Goal: Task Accomplishment & Management: Use online tool/utility

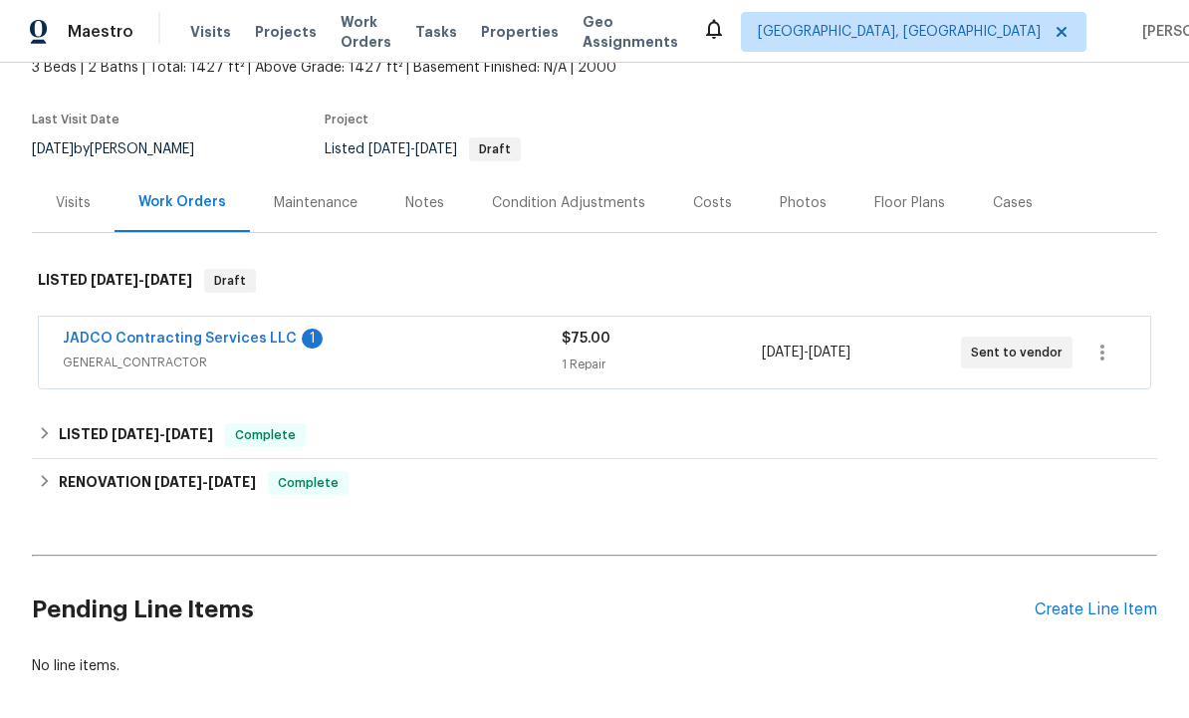
scroll to position [117, 0]
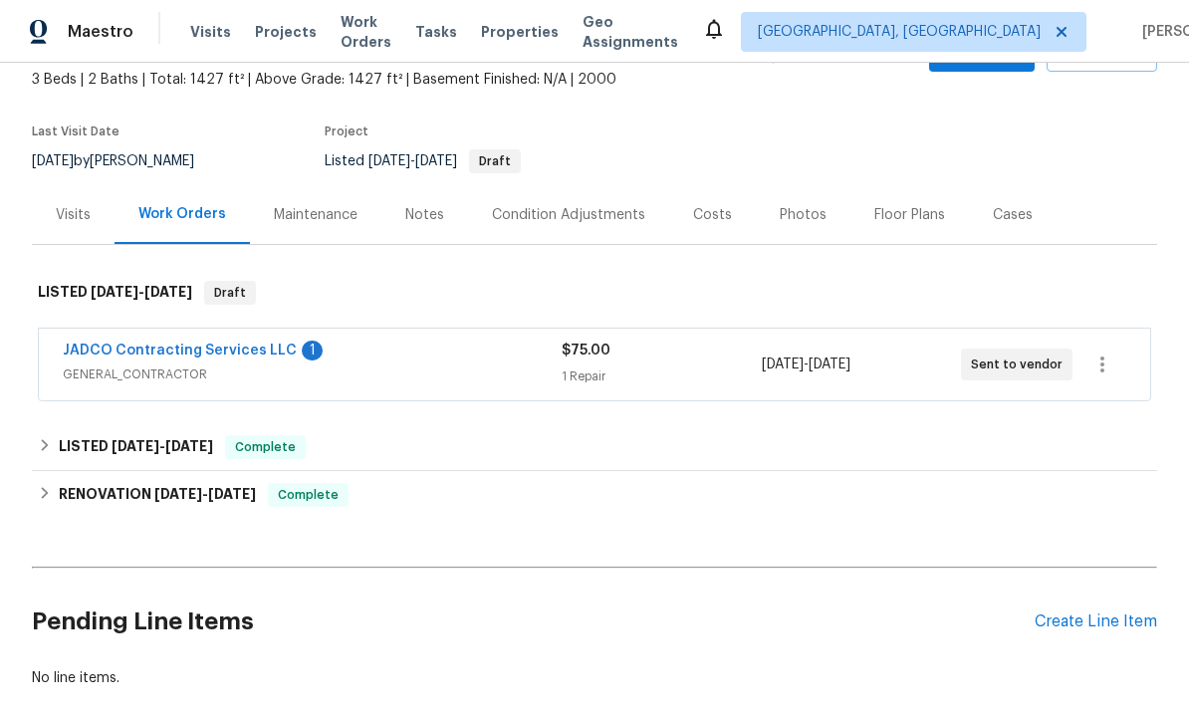
click at [1095, 620] on div "Create Line Item" at bounding box center [1096, 622] width 123 height 19
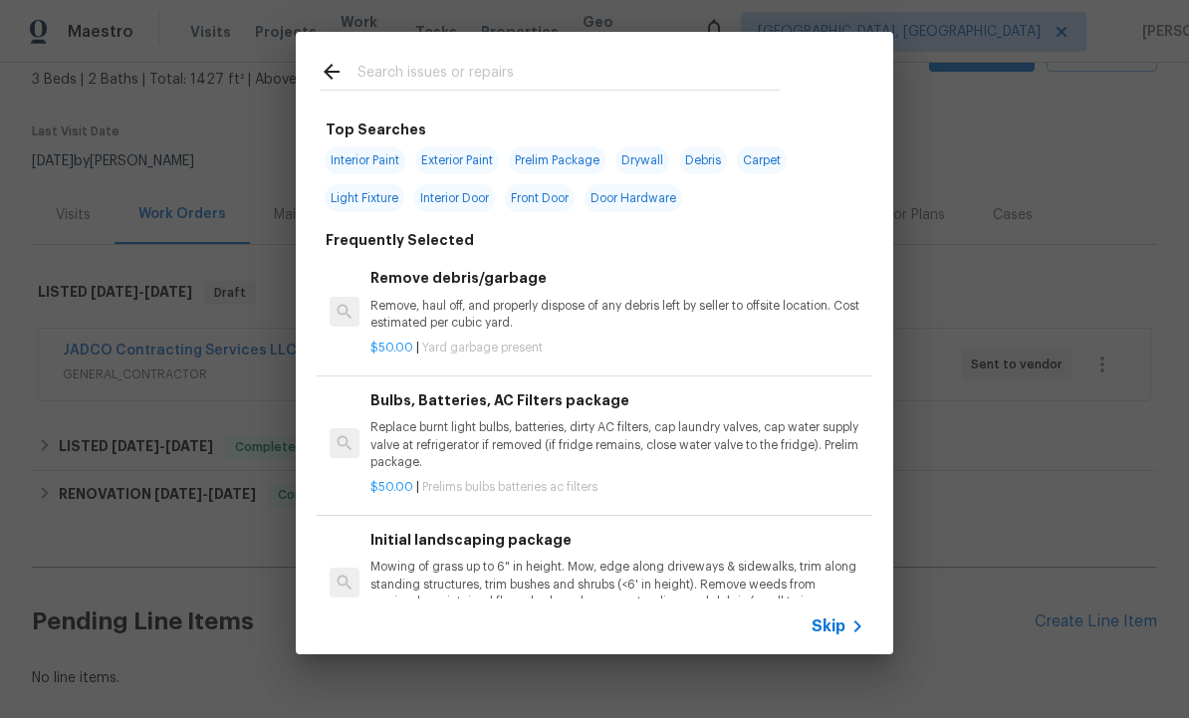
click at [425, 80] on input "text" at bounding box center [569, 75] width 422 height 30
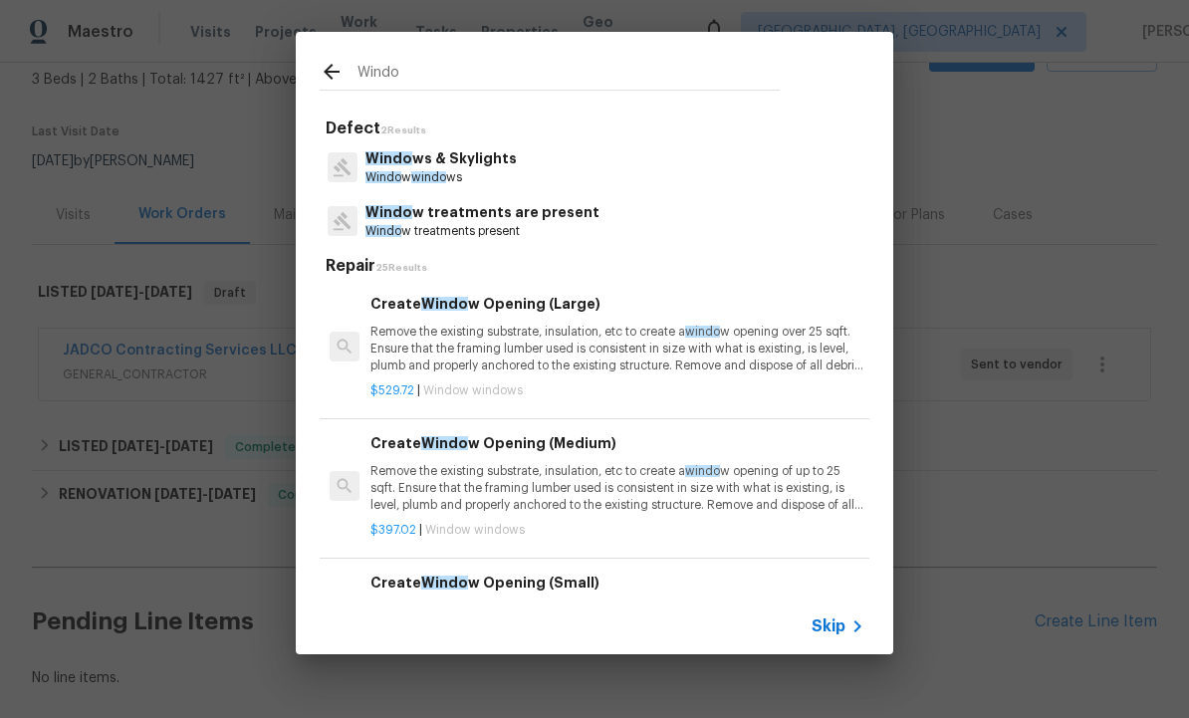
type input "Window"
click at [443, 165] on p "Window s & Skylights" at bounding box center [441, 158] width 151 height 21
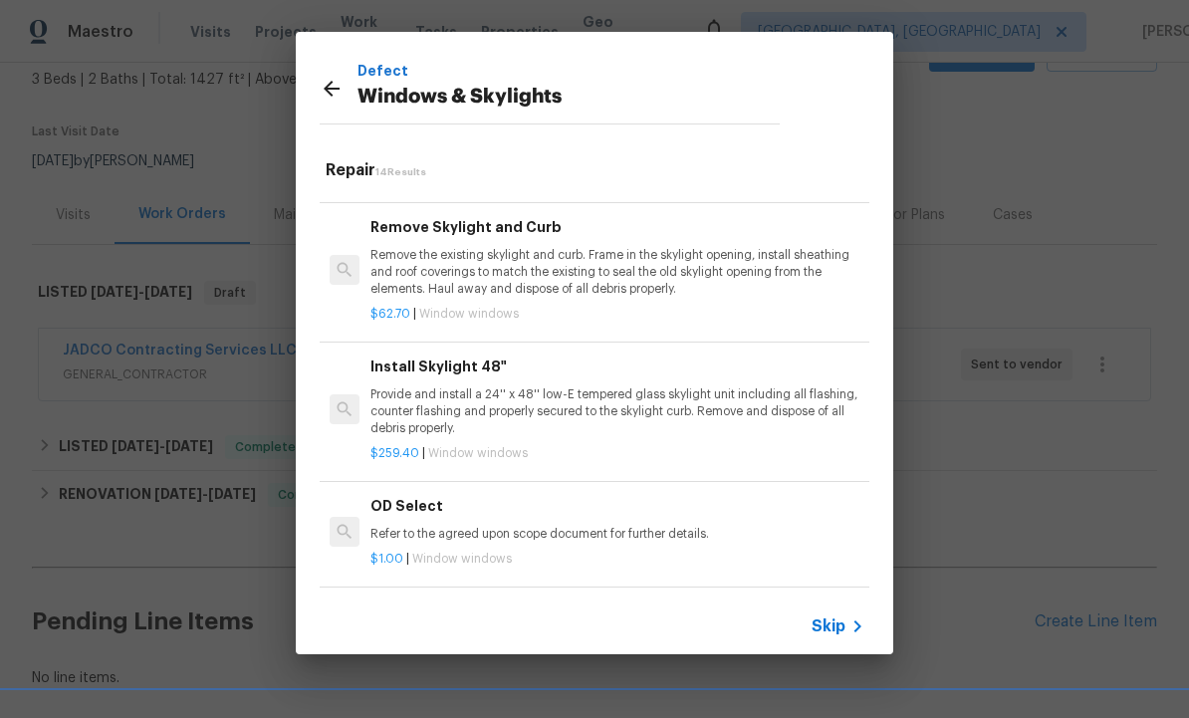
scroll to position [89, 0]
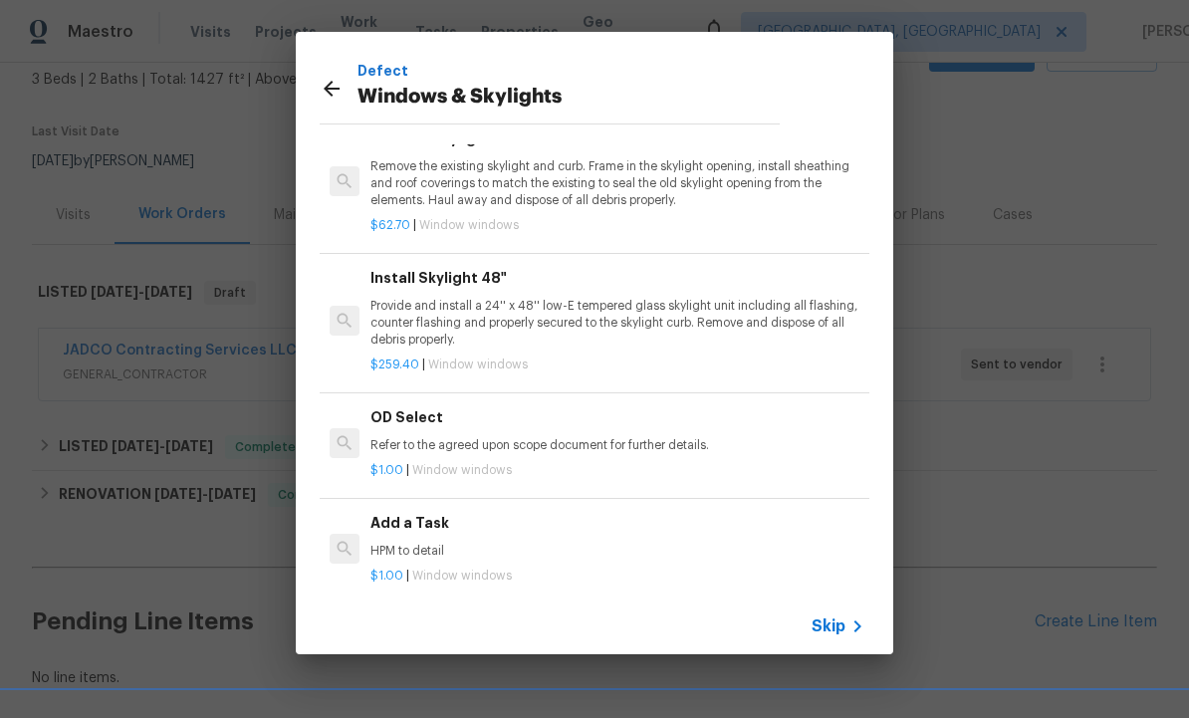
click at [403, 512] on h6 "Add a Task" at bounding box center [618, 523] width 494 height 22
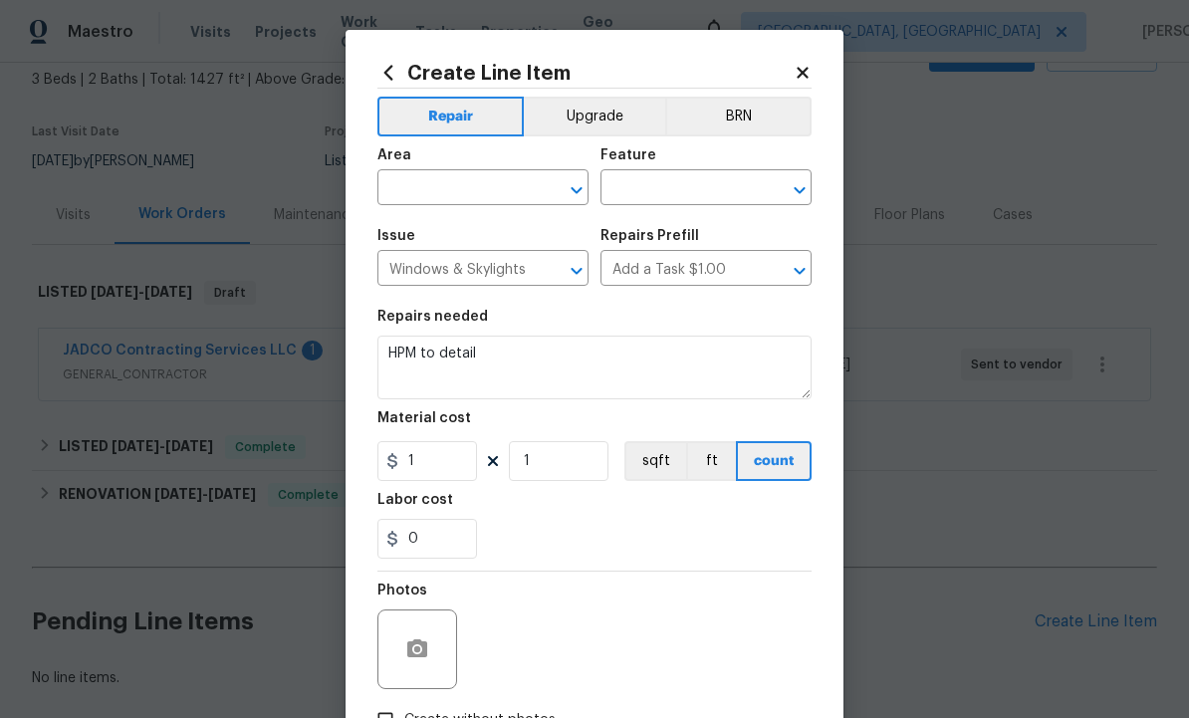
click at [453, 183] on input "text" at bounding box center [454, 189] width 155 height 31
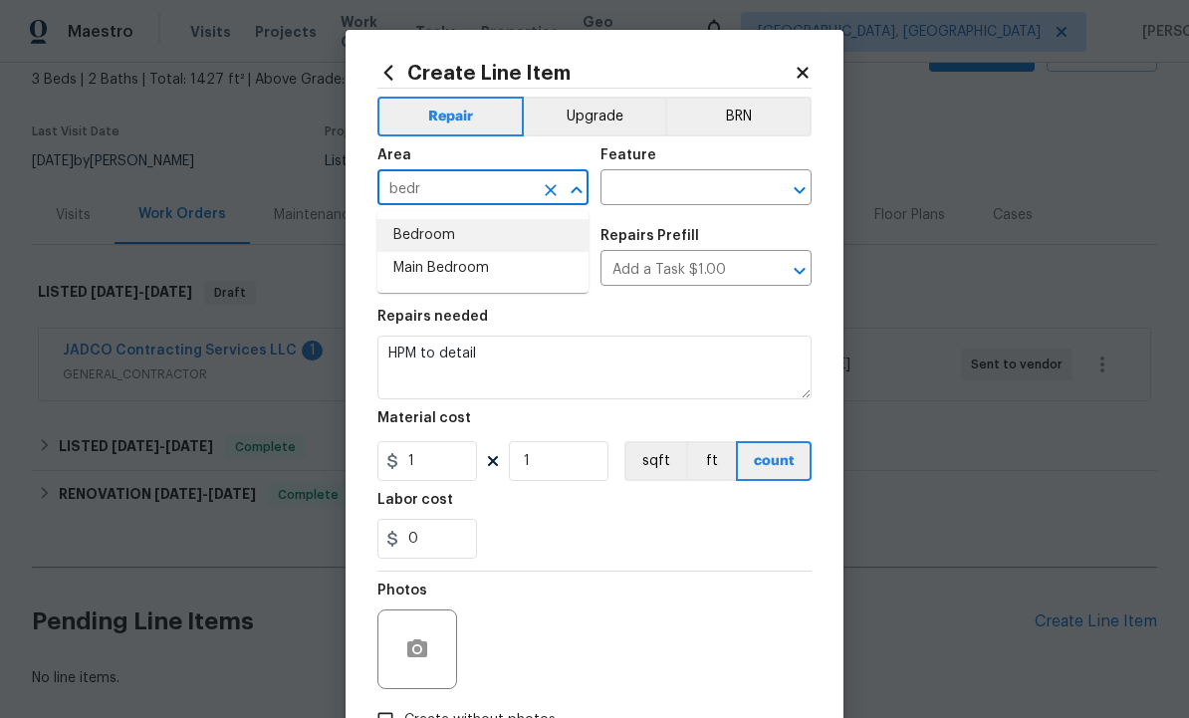
click at [439, 231] on li "Bedroom" at bounding box center [482, 235] width 211 height 33
type input "Bedroom"
click at [666, 200] on input "text" at bounding box center [678, 189] width 155 height 31
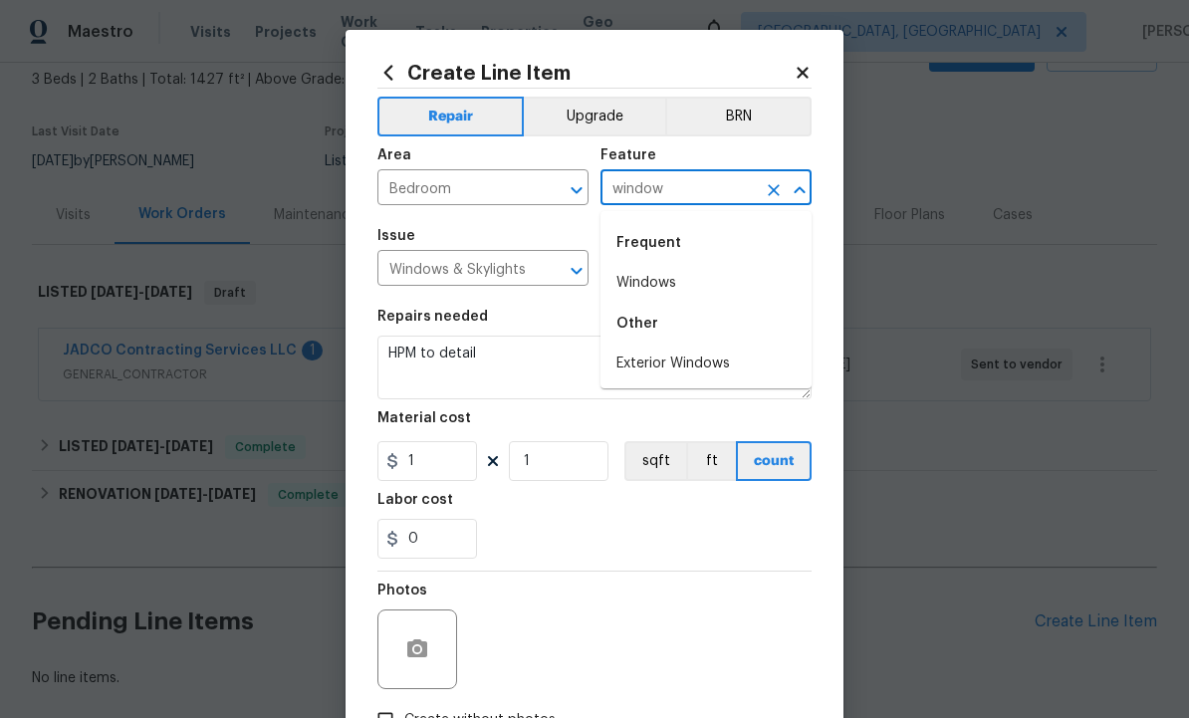
click at [661, 285] on li "Windows" at bounding box center [706, 283] width 211 height 33
type input "Windows"
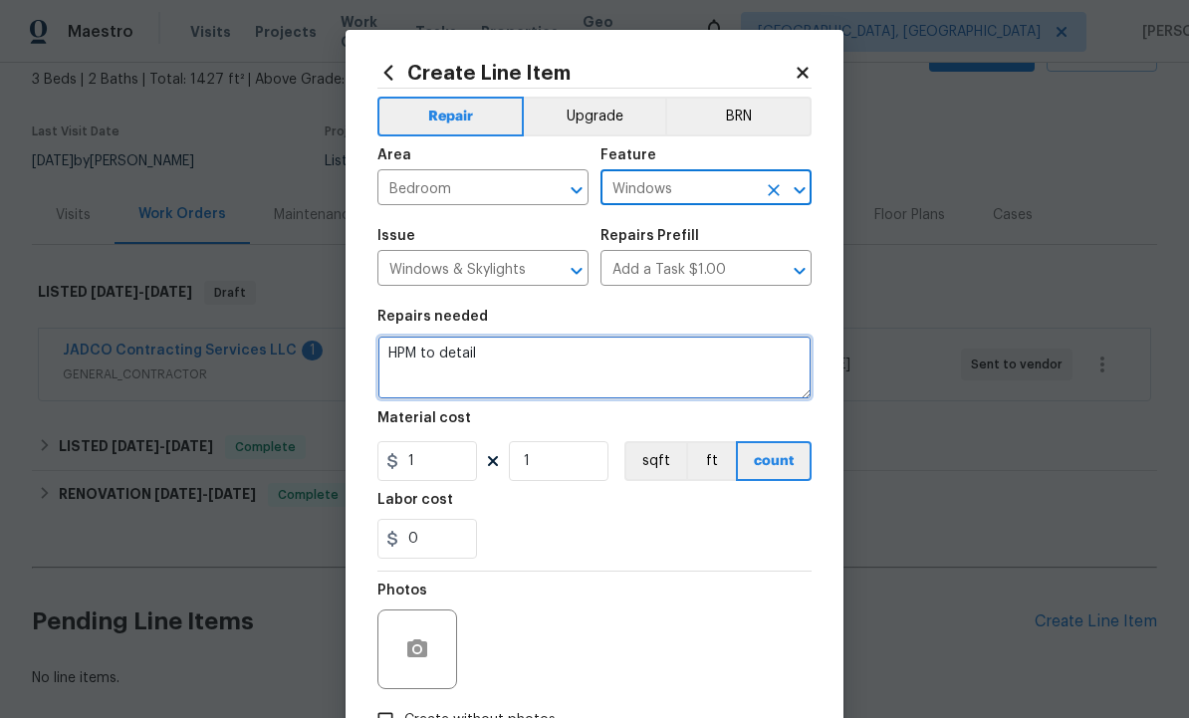
click at [531, 362] on textarea "HPM to detail" at bounding box center [594, 368] width 434 height 64
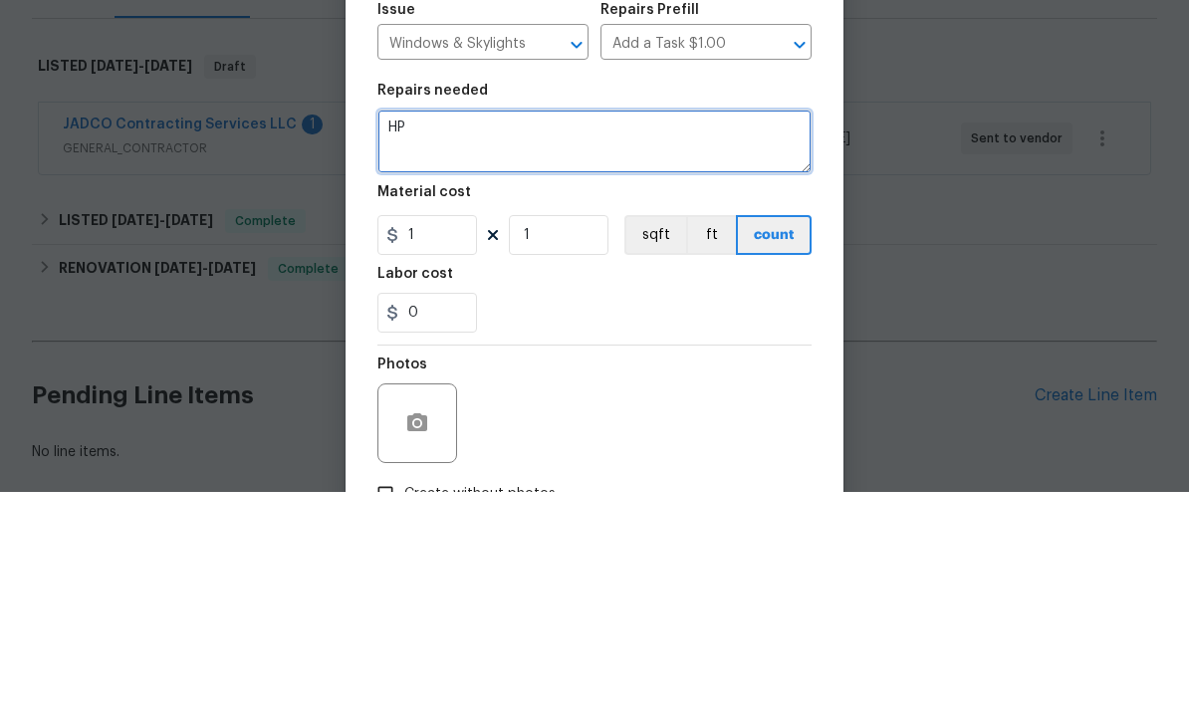
type textarea "H"
type textarea "Repair window ballast in front bedroom behind garage."
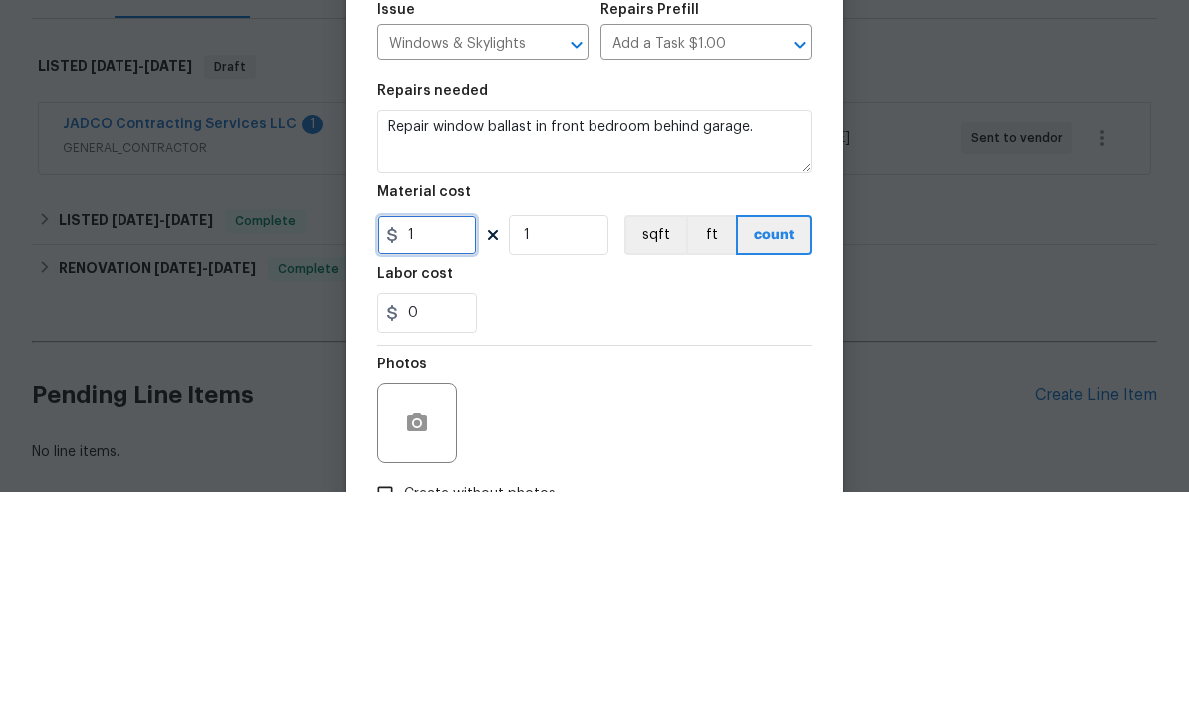
click at [440, 441] on input "1" at bounding box center [427, 461] width 100 height 40
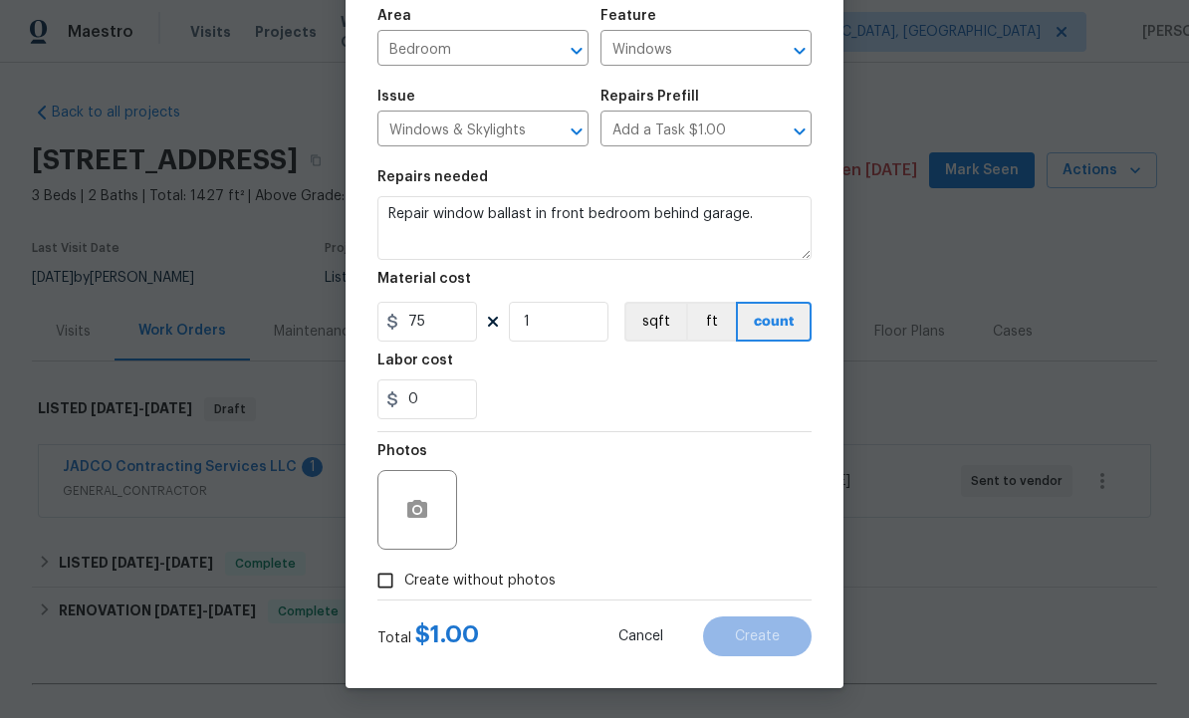
scroll to position [143, 0]
type input "75"
click at [432, 507] on button "button" at bounding box center [417, 510] width 48 height 48
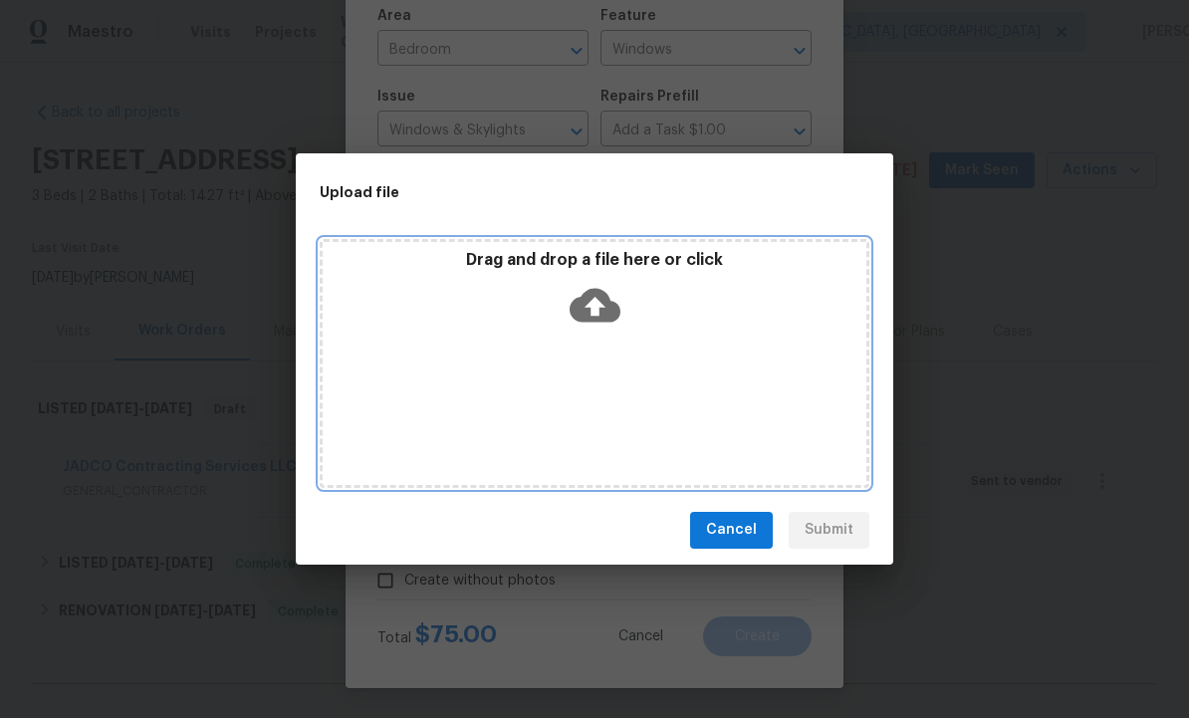
click at [589, 291] on icon at bounding box center [595, 305] width 51 height 34
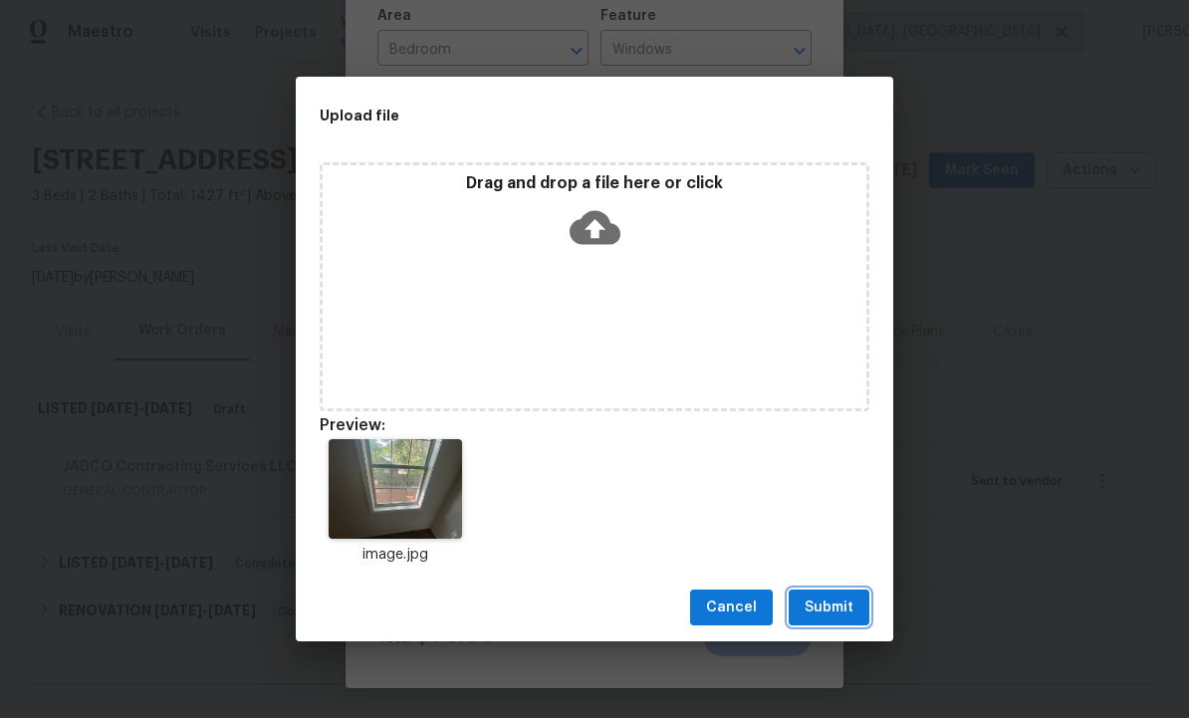
click at [834, 604] on span "Submit" at bounding box center [829, 608] width 49 height 25
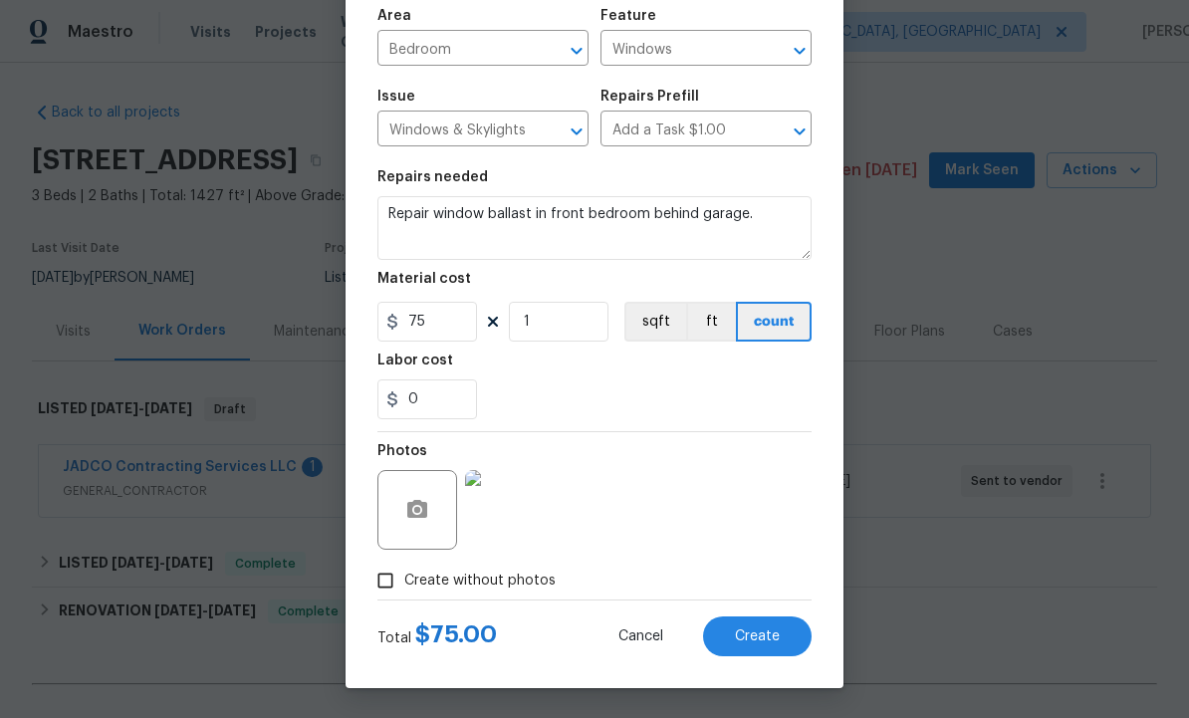
click at [760, 636] on span "Create" at bounding box center [757, 636] width 45 height 15
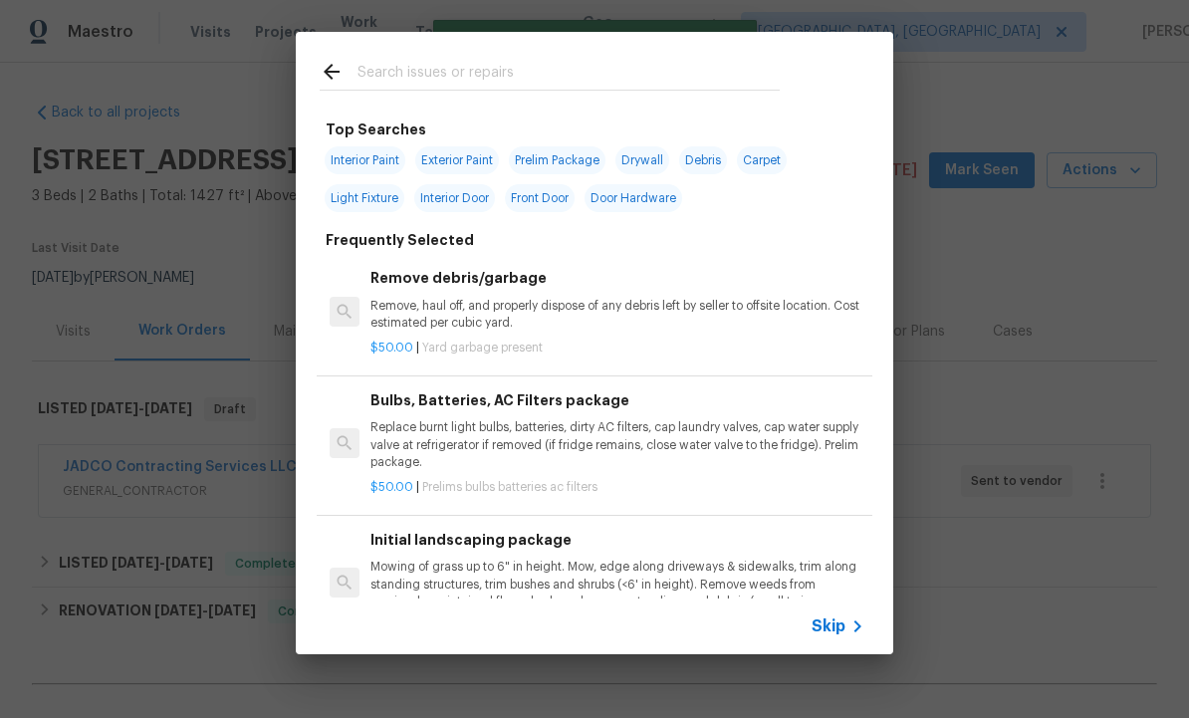
click at [440, 54] on div at bounding box center [550, 71] width 508 height 79
click at [334, 55] on div at bounding box center [550, 71] width 508 height 79
click at [336, 68] on icon at bounding box center [332, 72] width 24 height 24
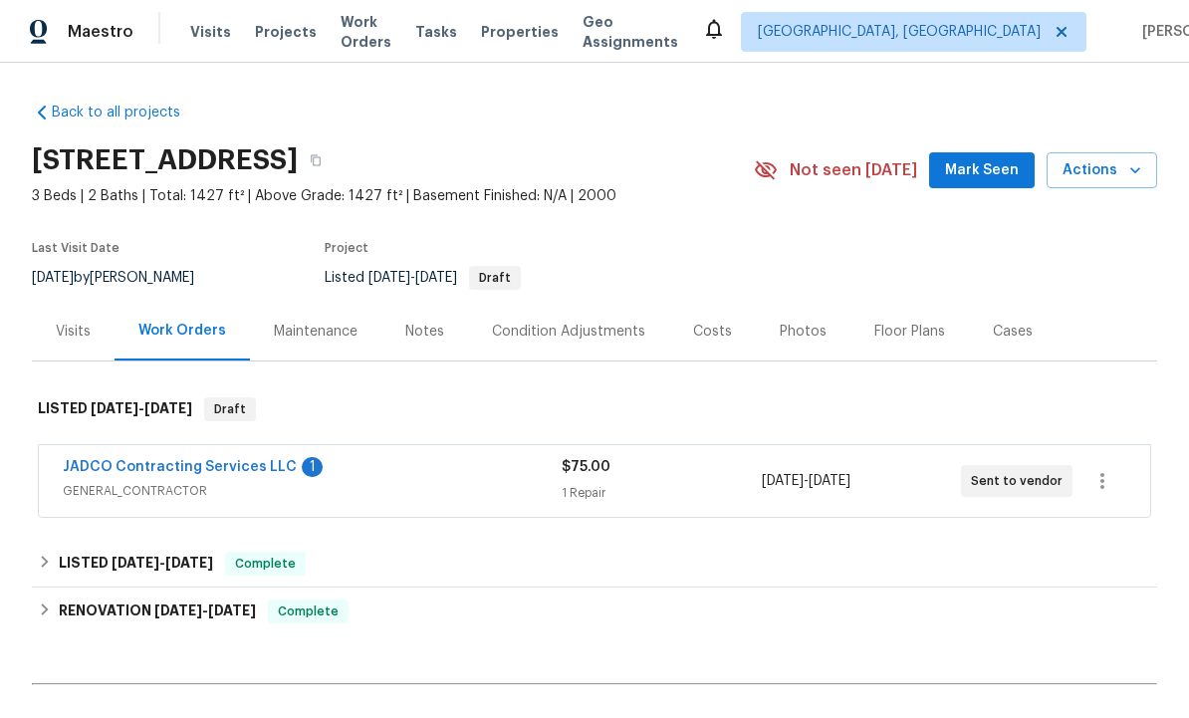
click at [931, 302] on div "Floor Plans" at bounding box center [910, 331] width 119 height 59
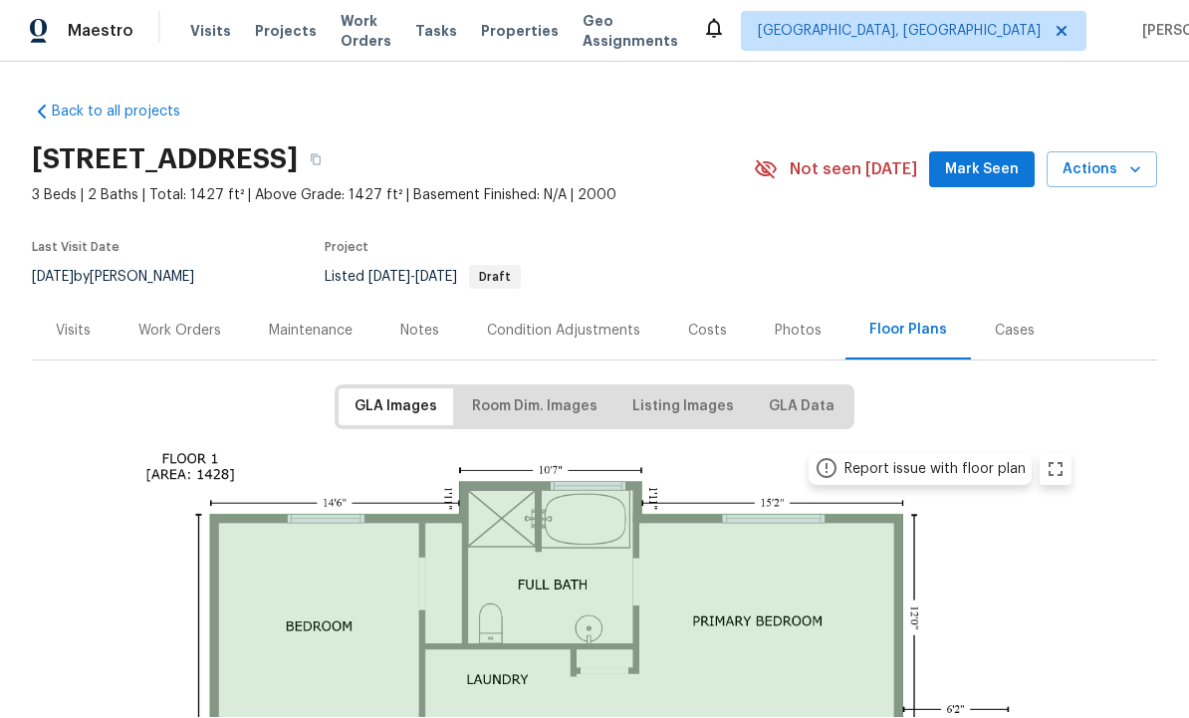
scroll to position [1, 0]
click at [978, 180] on span "Mark Seen" at bounding box center [982, 170] width 74 height 25
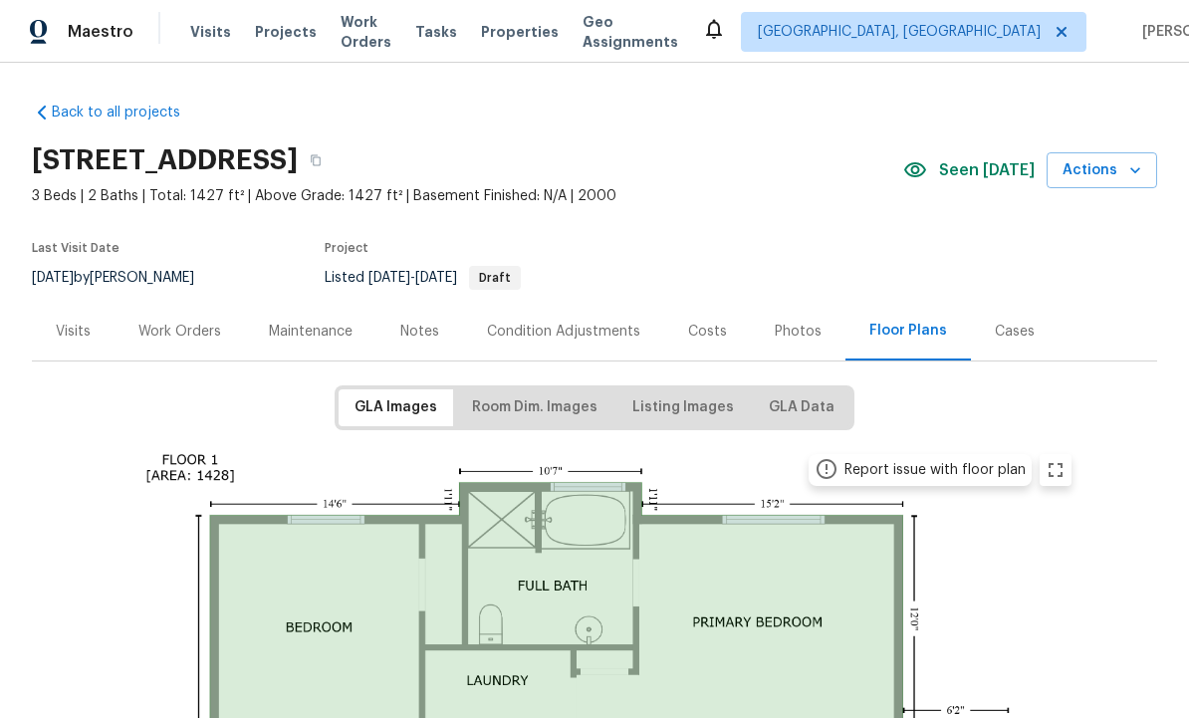
click at [197, 318] on div "Work Orders" at bounding box center [180, 331] width 130 height 59
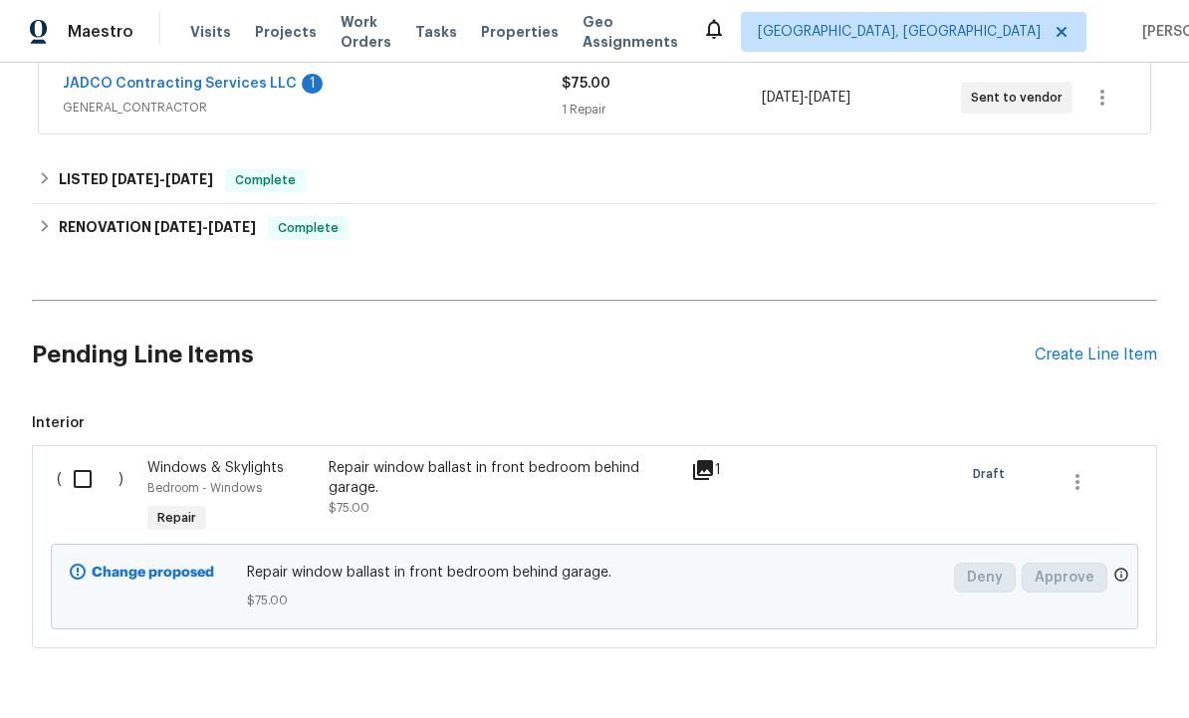
scroll to position [382, 0]
click at [85, 481] on input "checkbox" at bounding box center [90, 480] width 57 height 42
checkbox input "true"
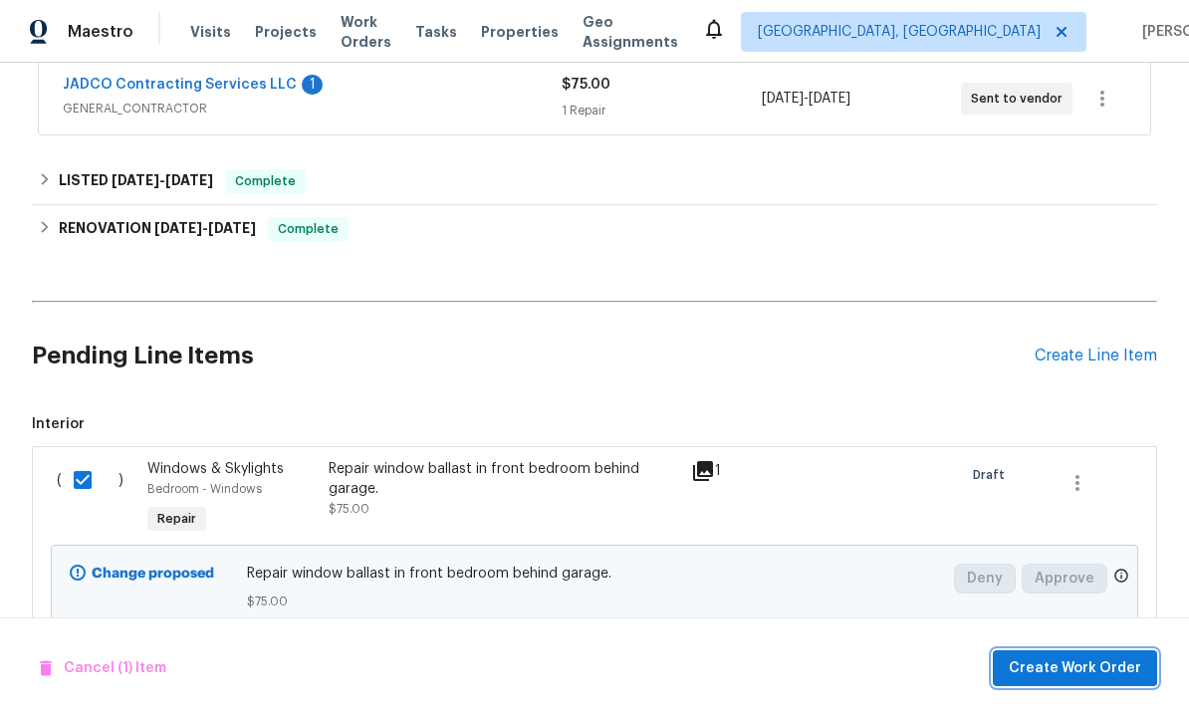
click at [1073, 659] on span "Create Work Order" at bounding box center [1075, 668] width 132 height 25
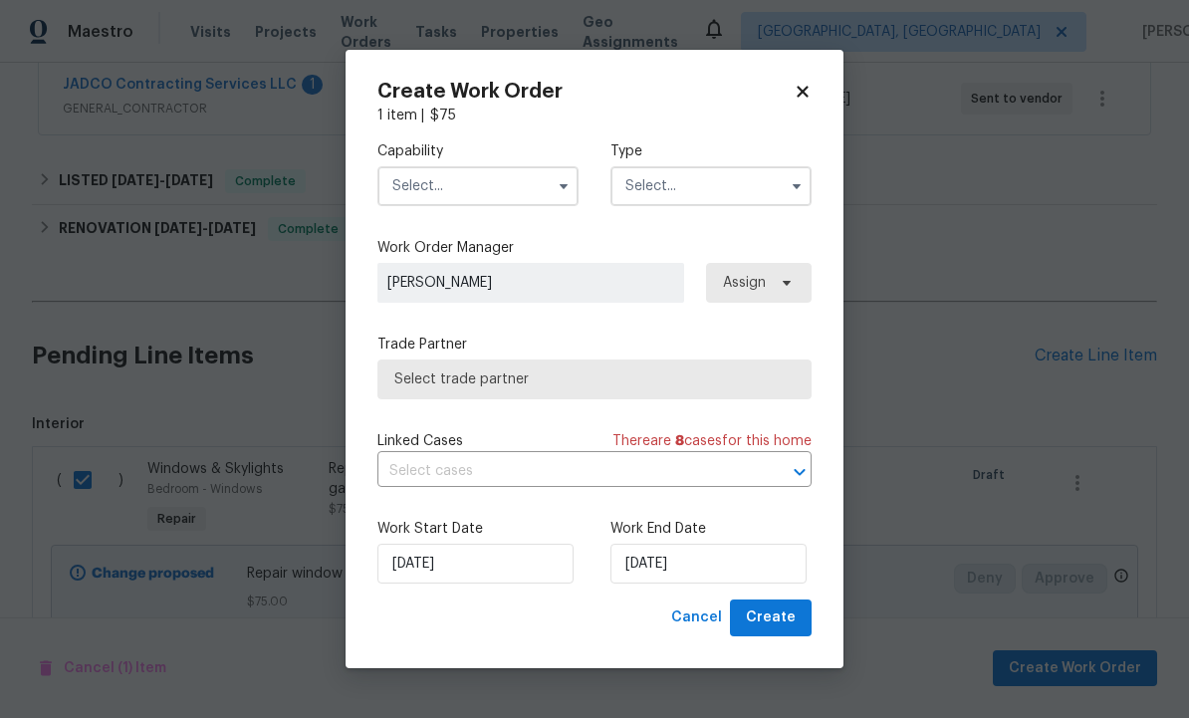
click at [471, 172] on input "text" at bounding box center [477, 186] width 201 height 40
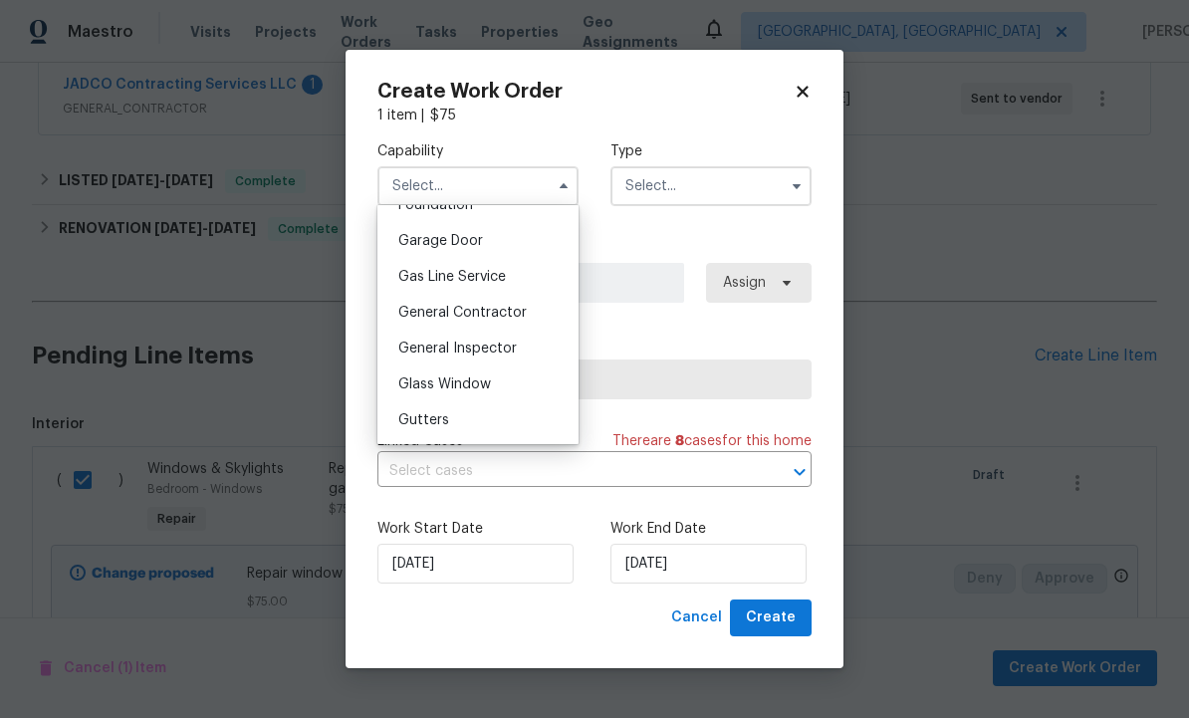
scroll to position [894, 0]
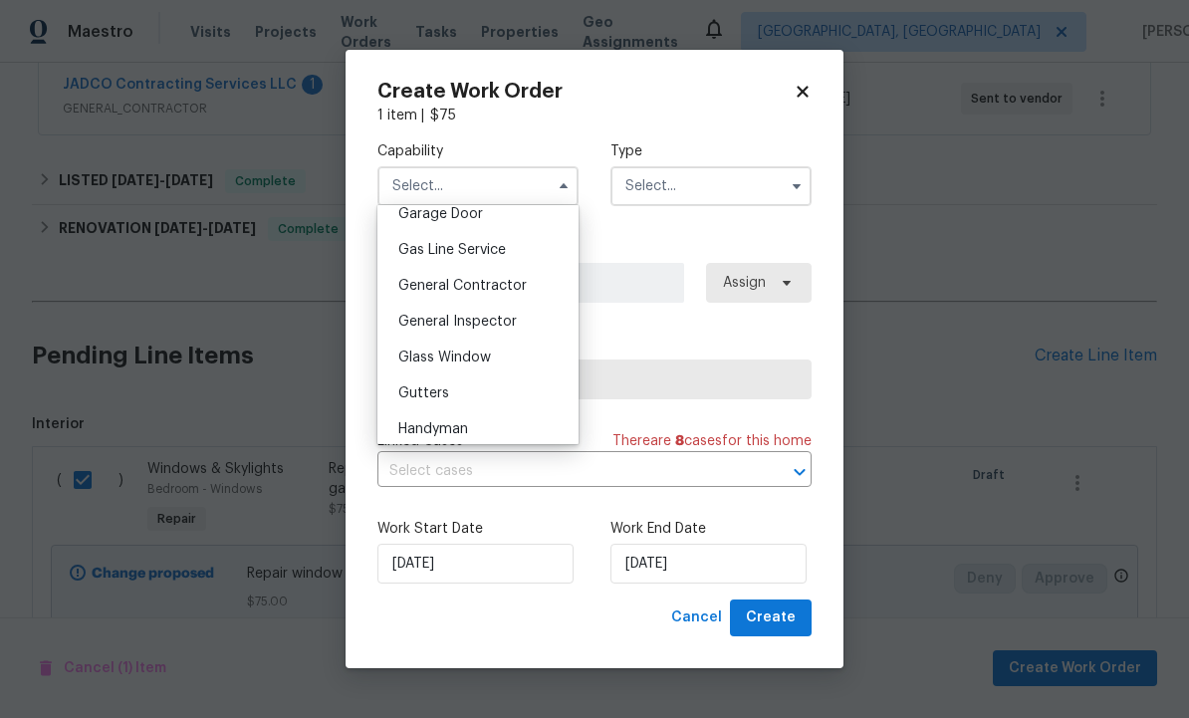
click at [505, 292] on span "General Contractor" at bounding box center [462, 286] width 128 height 14
type input "General Contractor"
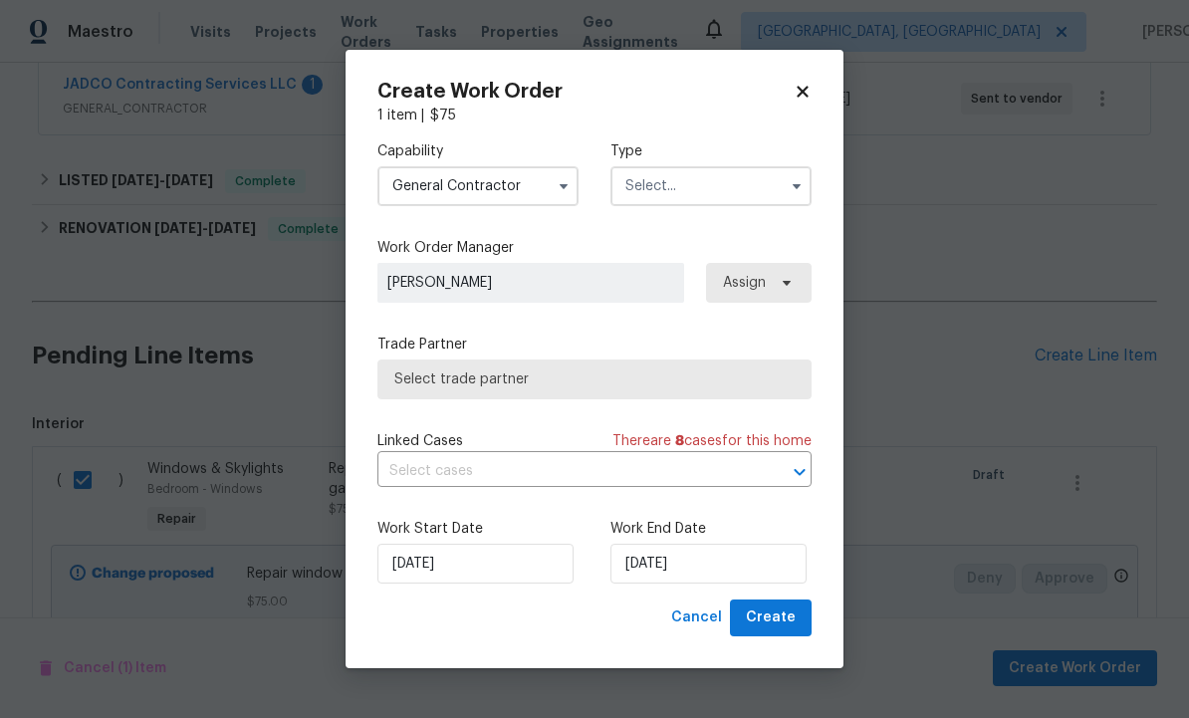
click at [693, 196] on input "text" at bounding box center [711, 186] width 201 height 40
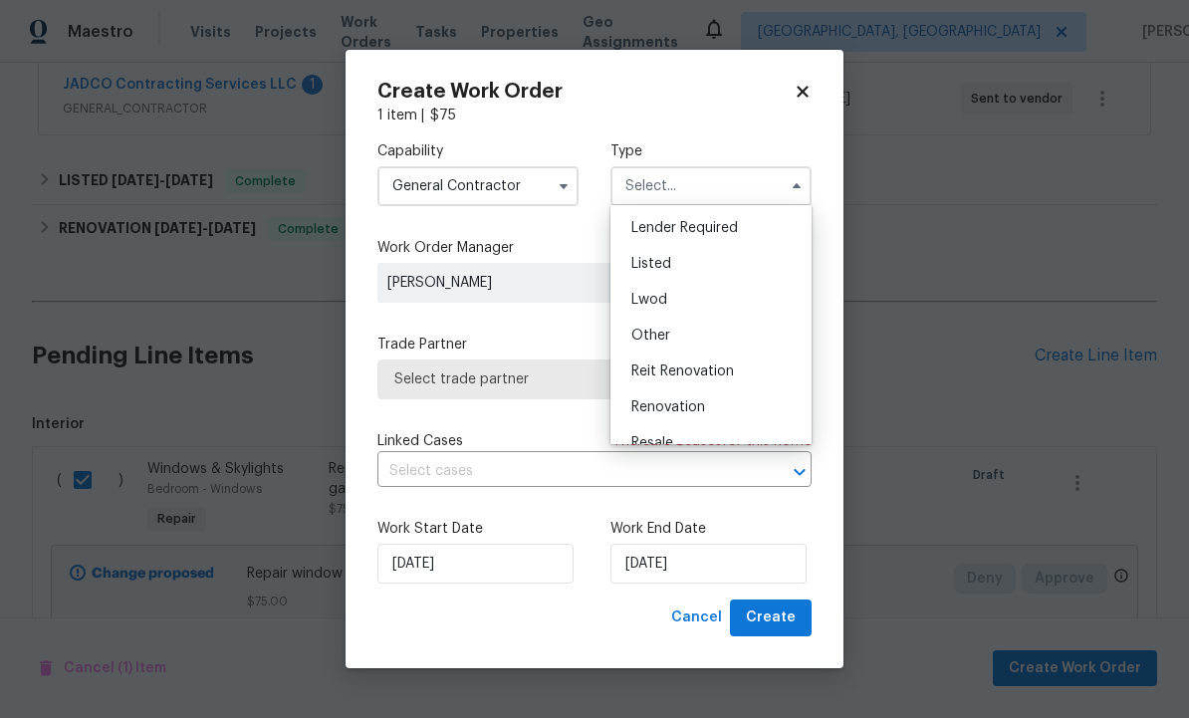
scroll to position [122, 0]
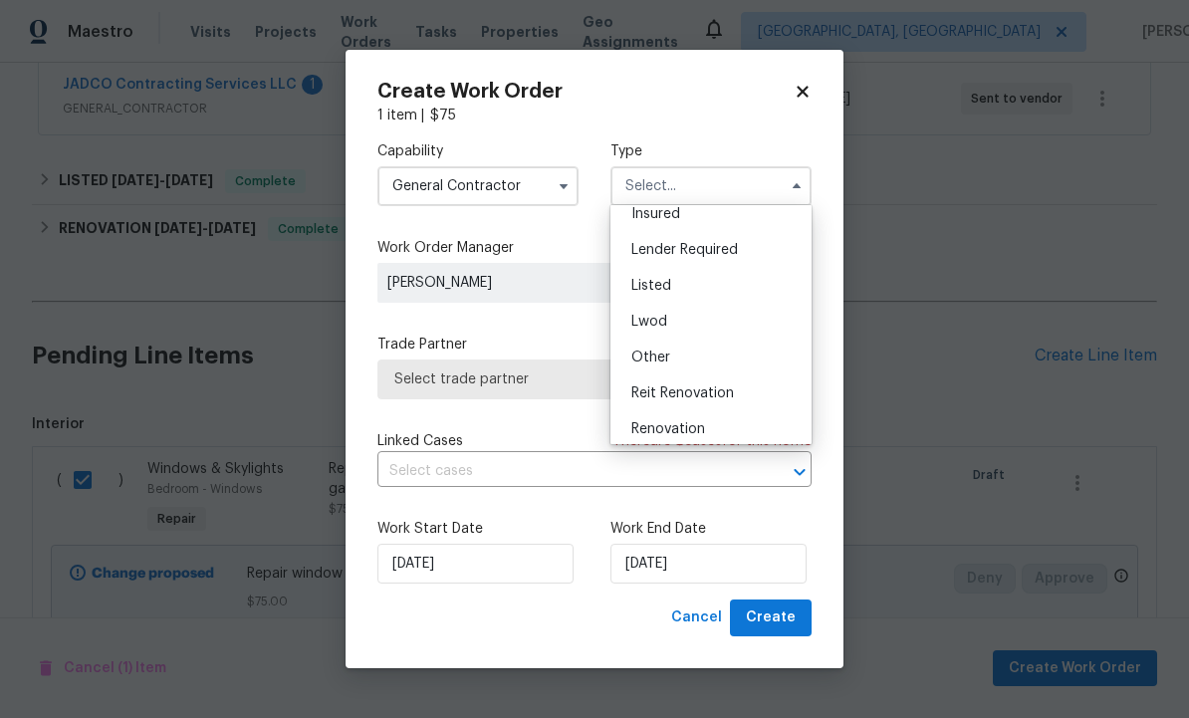
click at [680, 282] on div "Listed" at bounding box center [711, 286] width 191 height 36
type input "Listed"
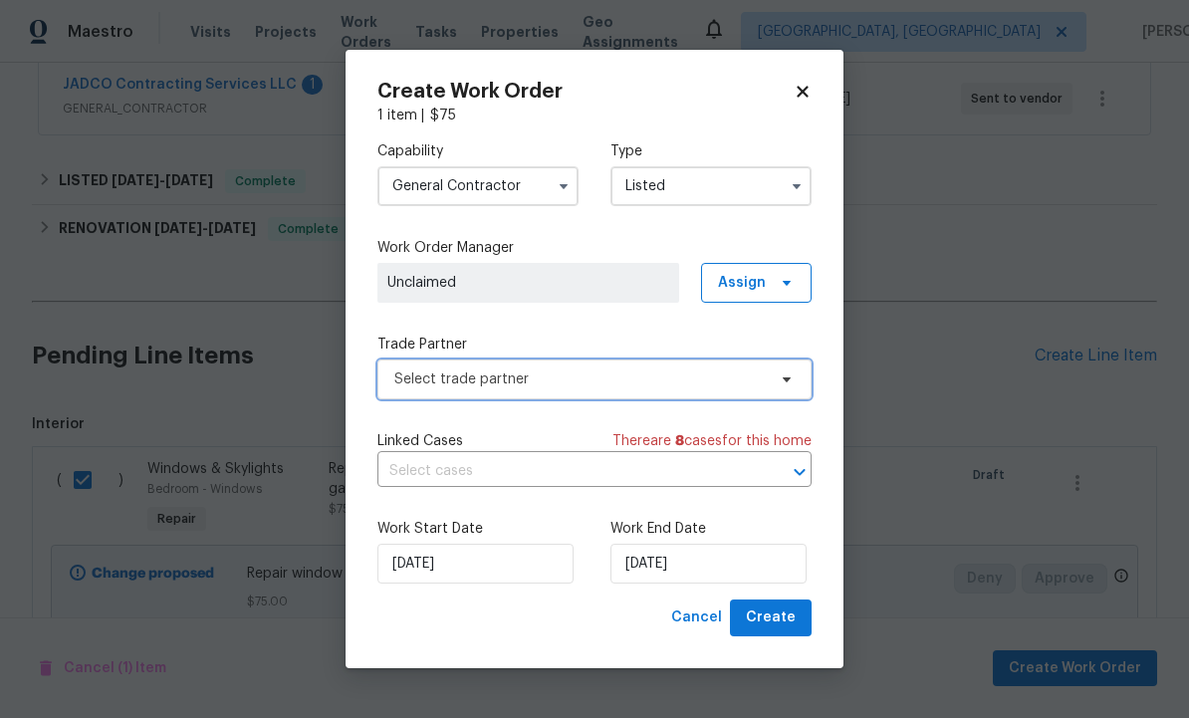
click at [596, 374] on span "Select trade partner" at bounding box center [580, 380] width 372 height 20
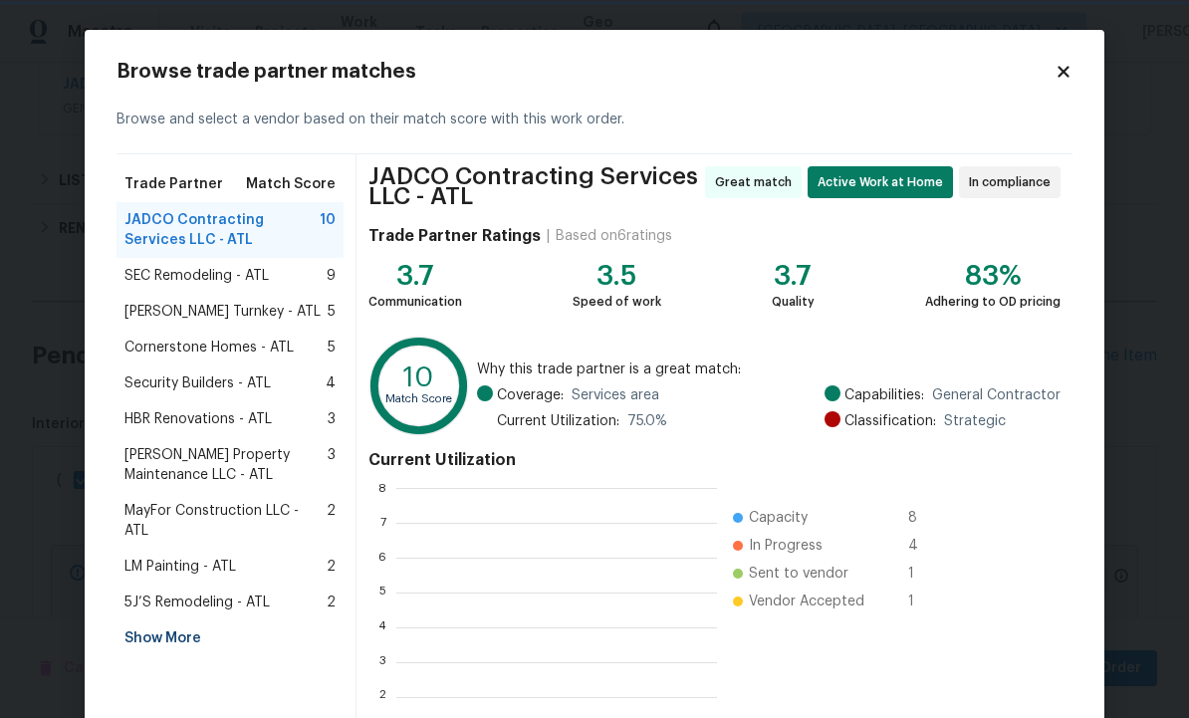
scroll to position [2, 2]
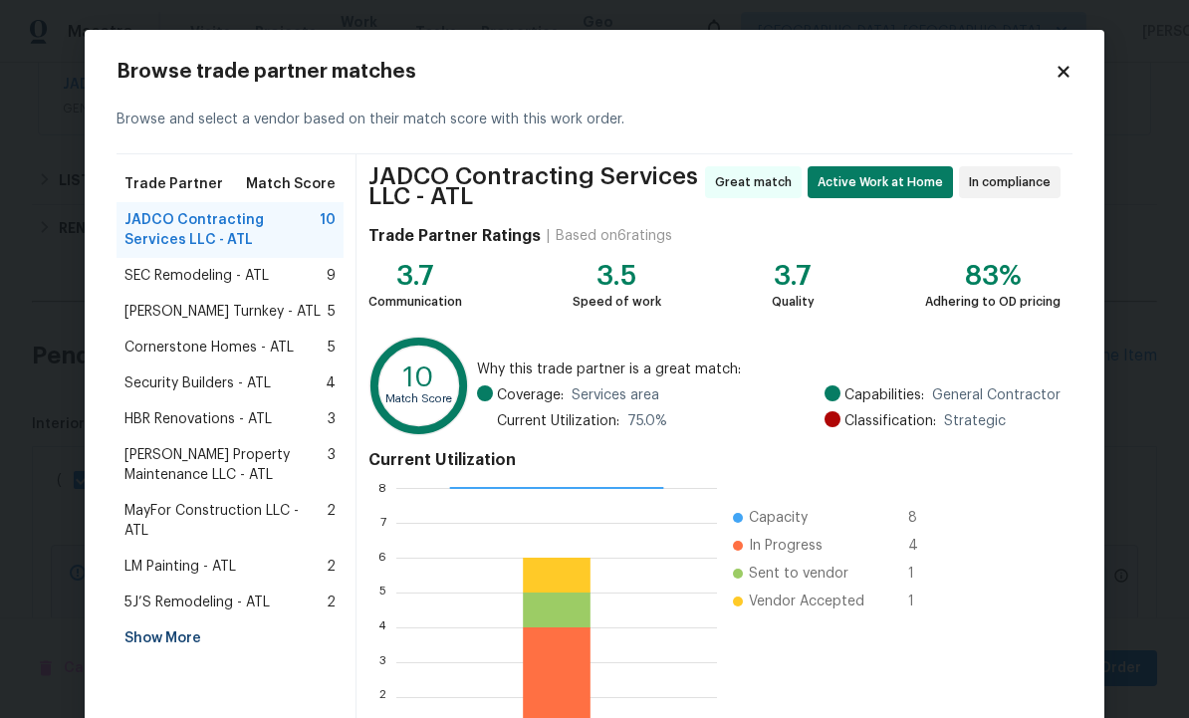
click at [230, 453] on span "[PERSON_NAME] Property Maintenance LLC - ATL" at bounding box center [226, 465] width 203 height 40
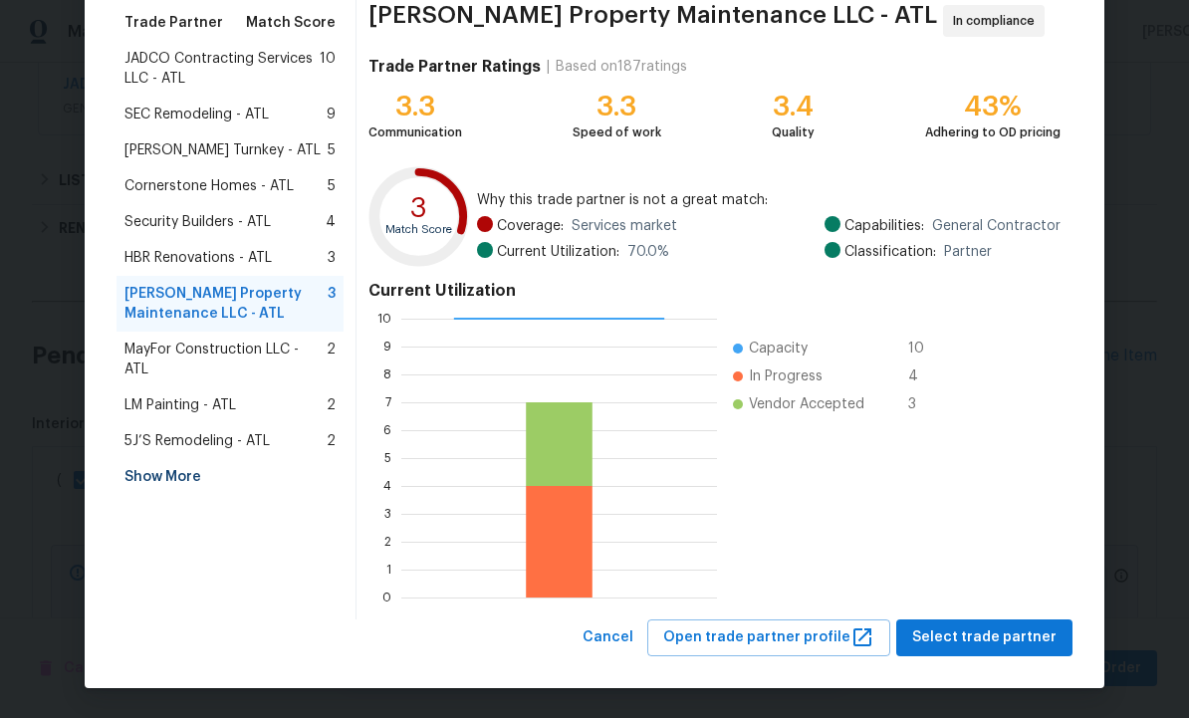
scroll to position [160, 0]
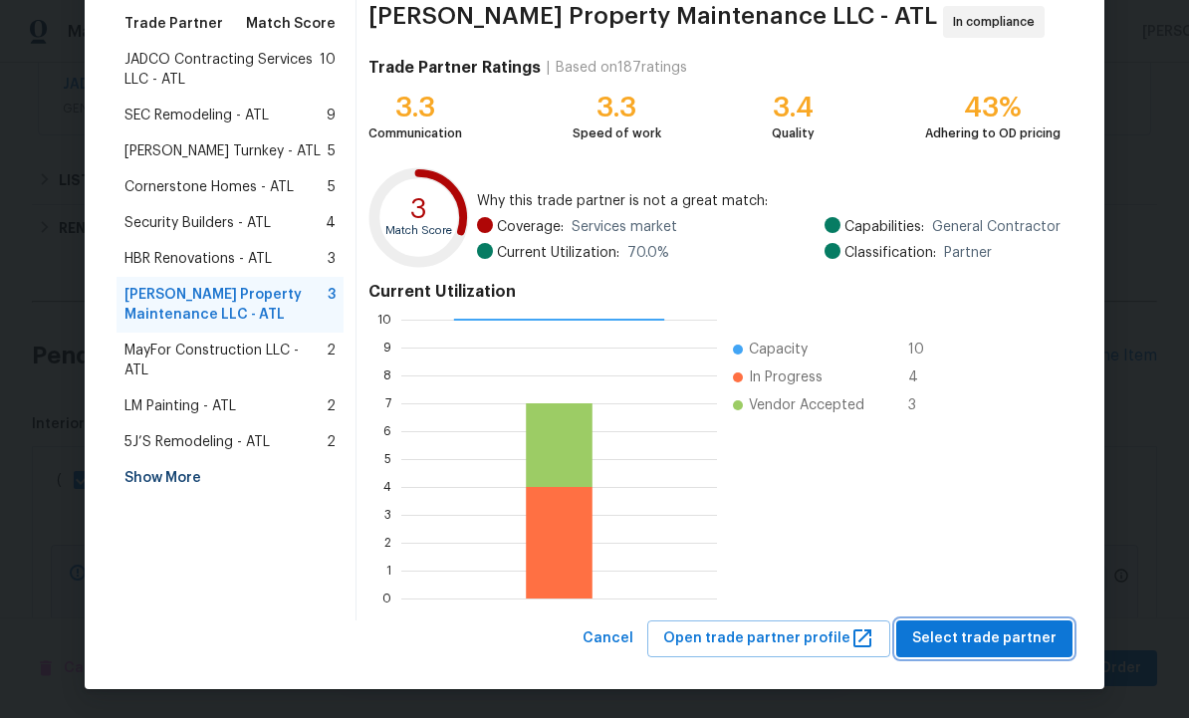
click at [985, 627] on span "Select trade partner" at bounding box center [984, 638] width 144 height 25
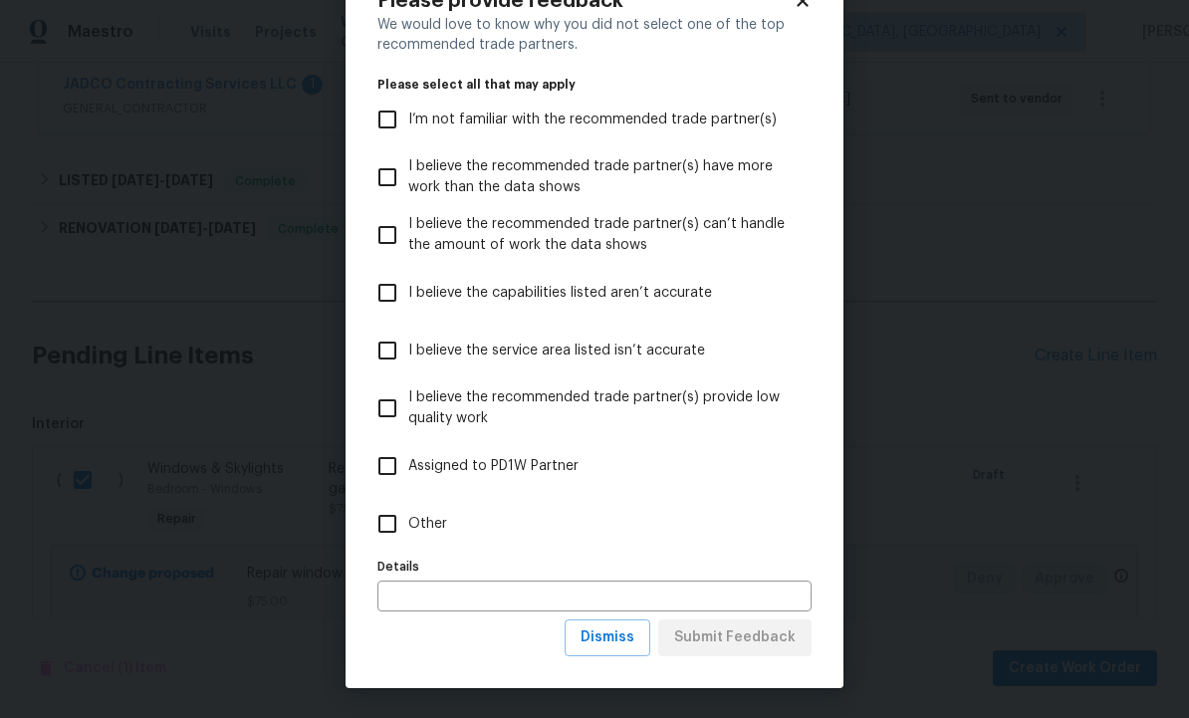
scroll to position [72, 0]
click at [617, 636] on span "Dismiss" at bounding box center [608, 637] width 54 height 25
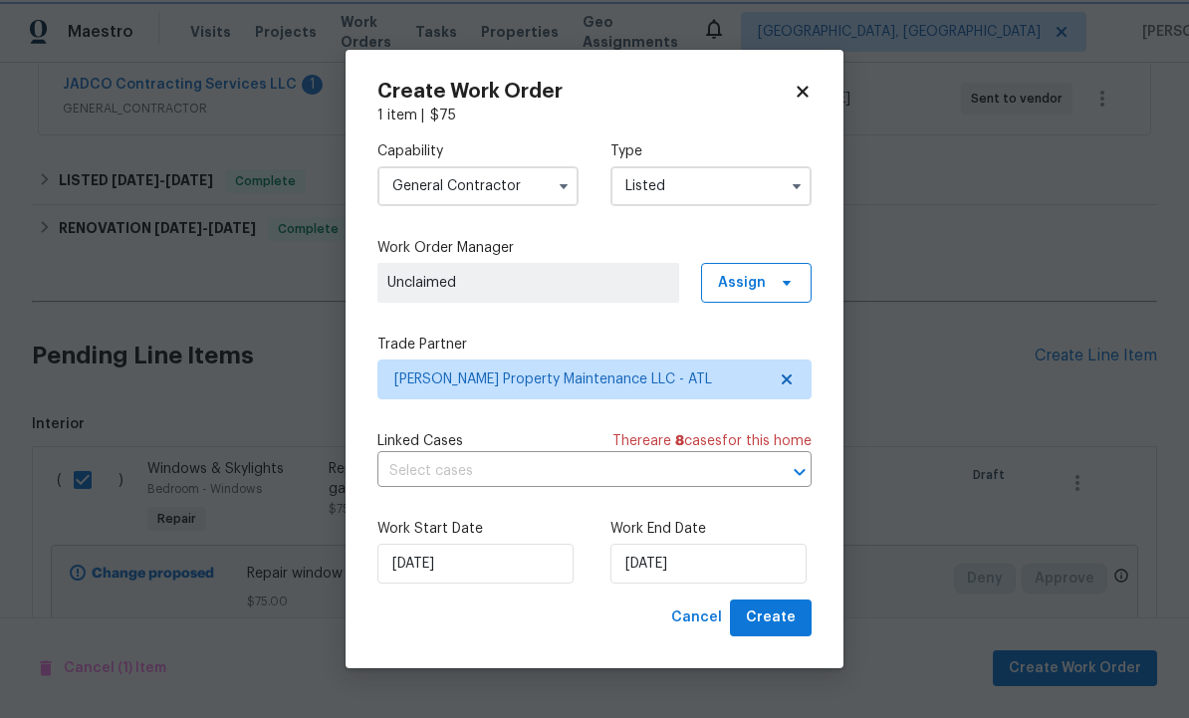
scroll to position [0, 0]
click at [695, 567] on input "[DATE]" at bounding box center [709, 564] width 196 height 40
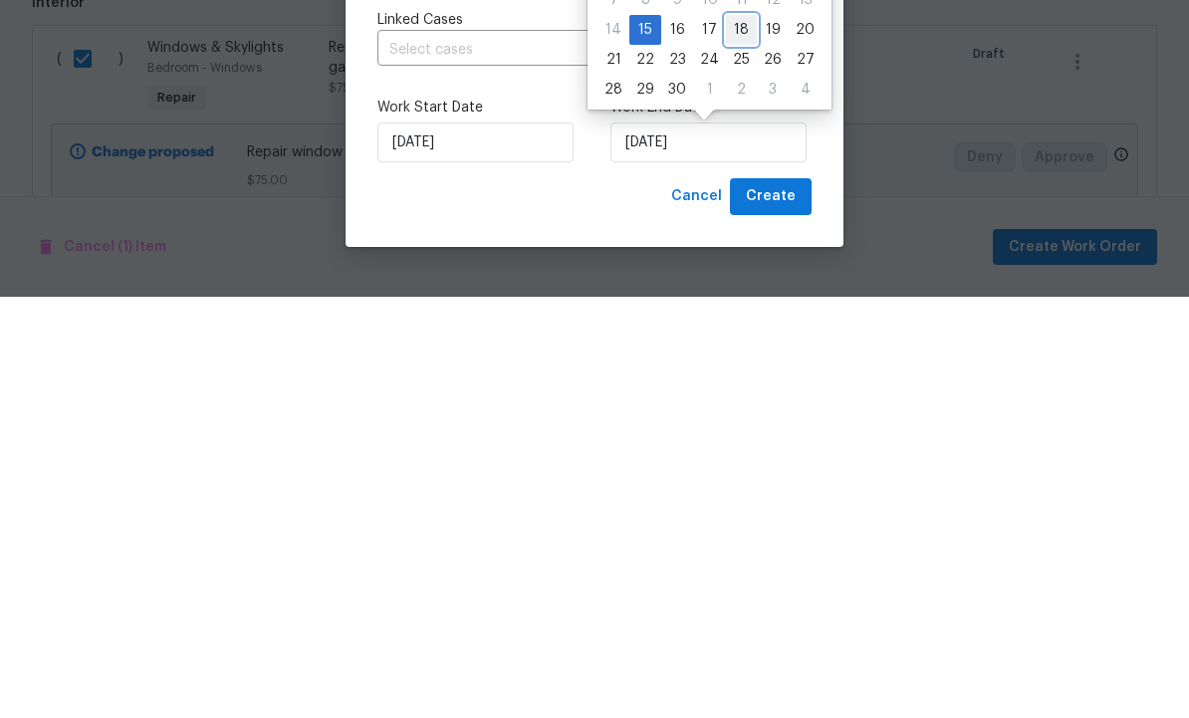
click at [730, 437] on div "18" at bounding box center [741, 451] width 31 height 28
type input "[DATE]"
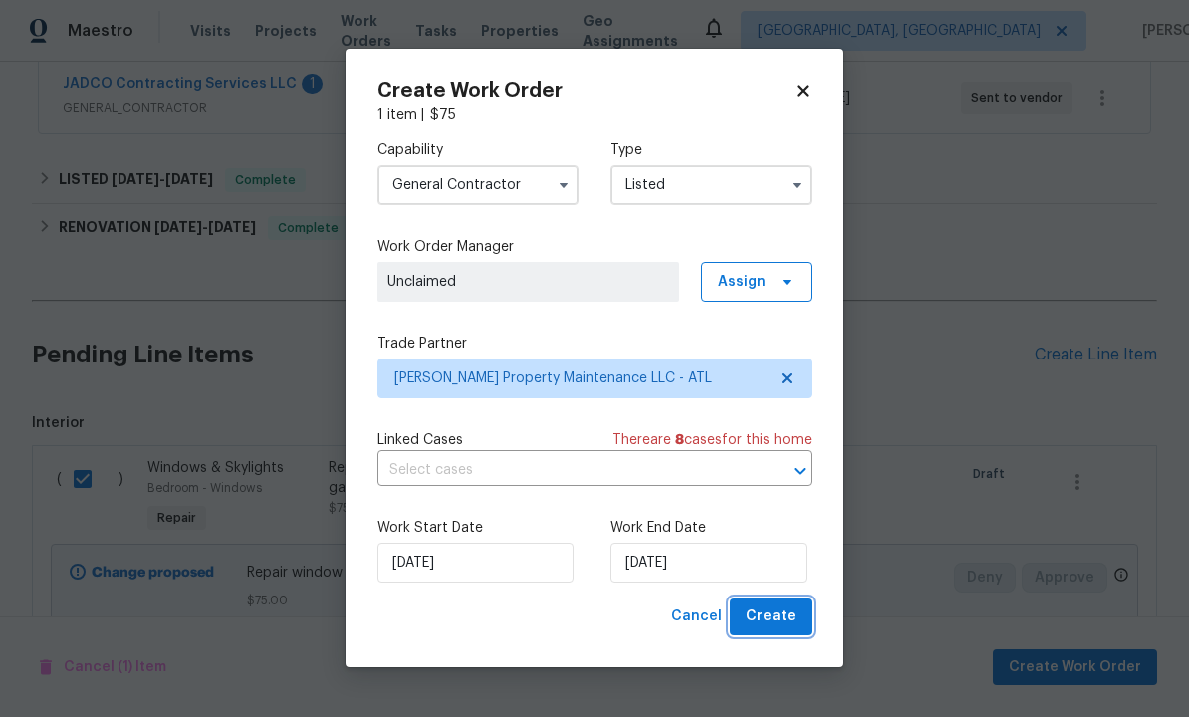
click at [767, 617] on span "Create" at bounding box center [771, 618] width 50 height 25
checkbox input "false"
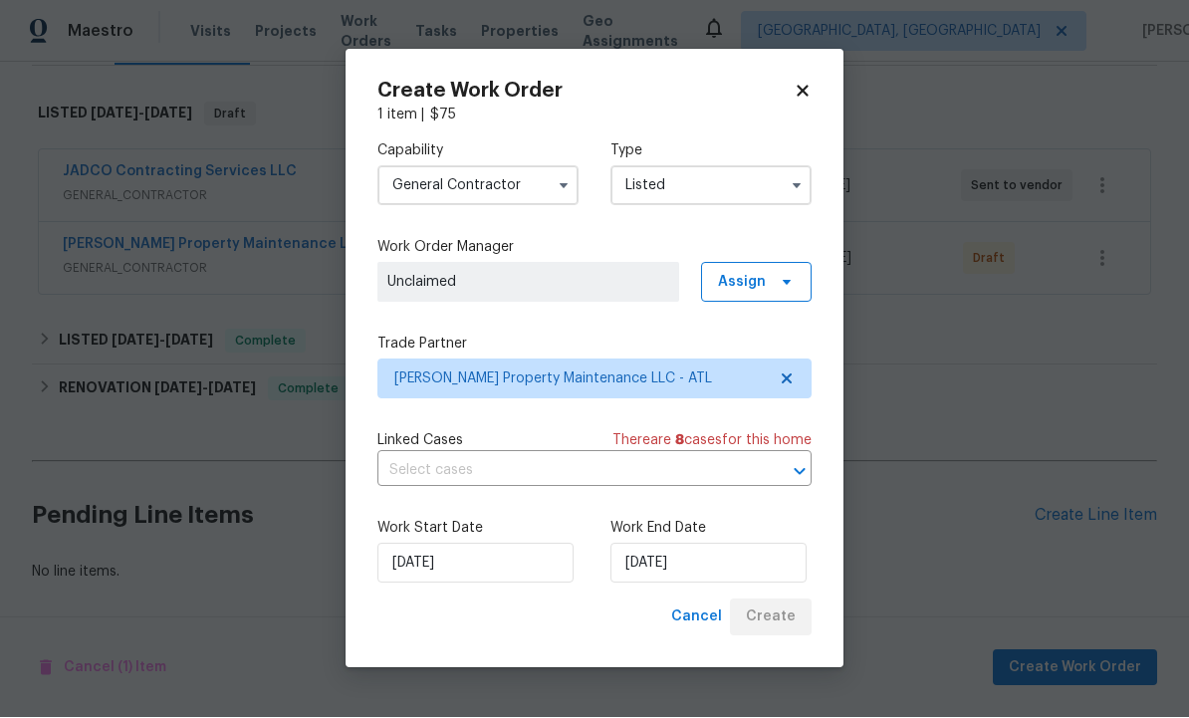
scroll to position [227, 0]
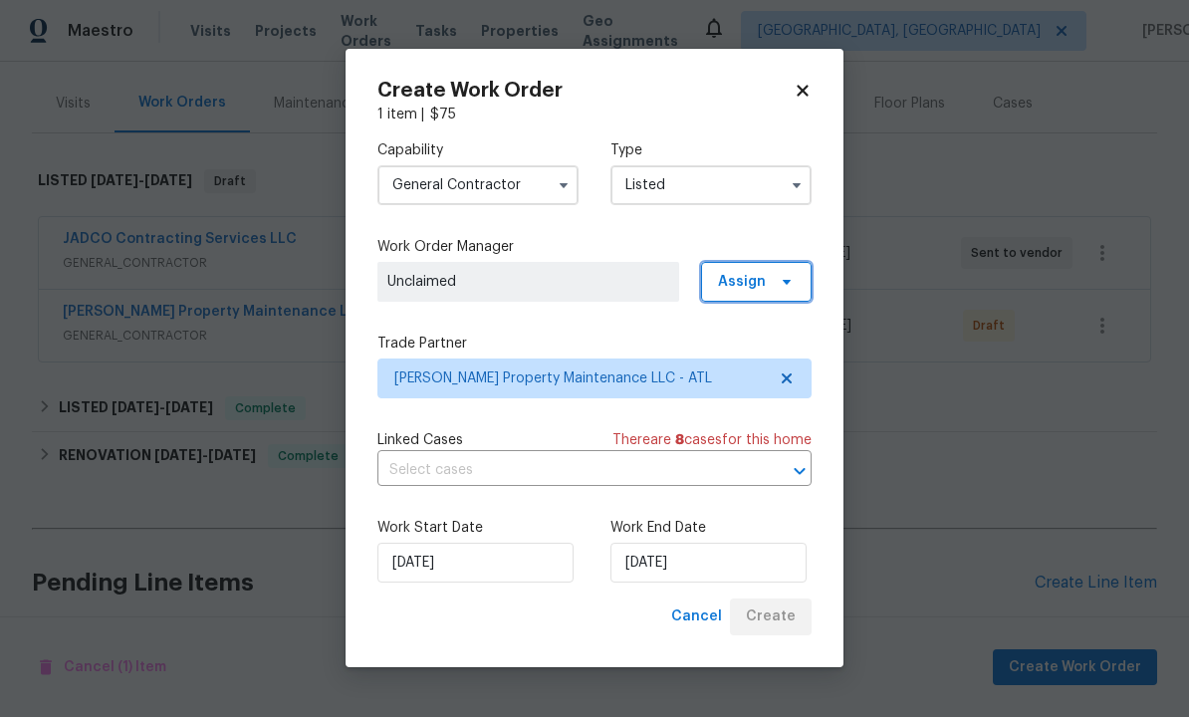
click at [791, 272] on span "Assign" at bounding box center [756, 283] width 111 height 40
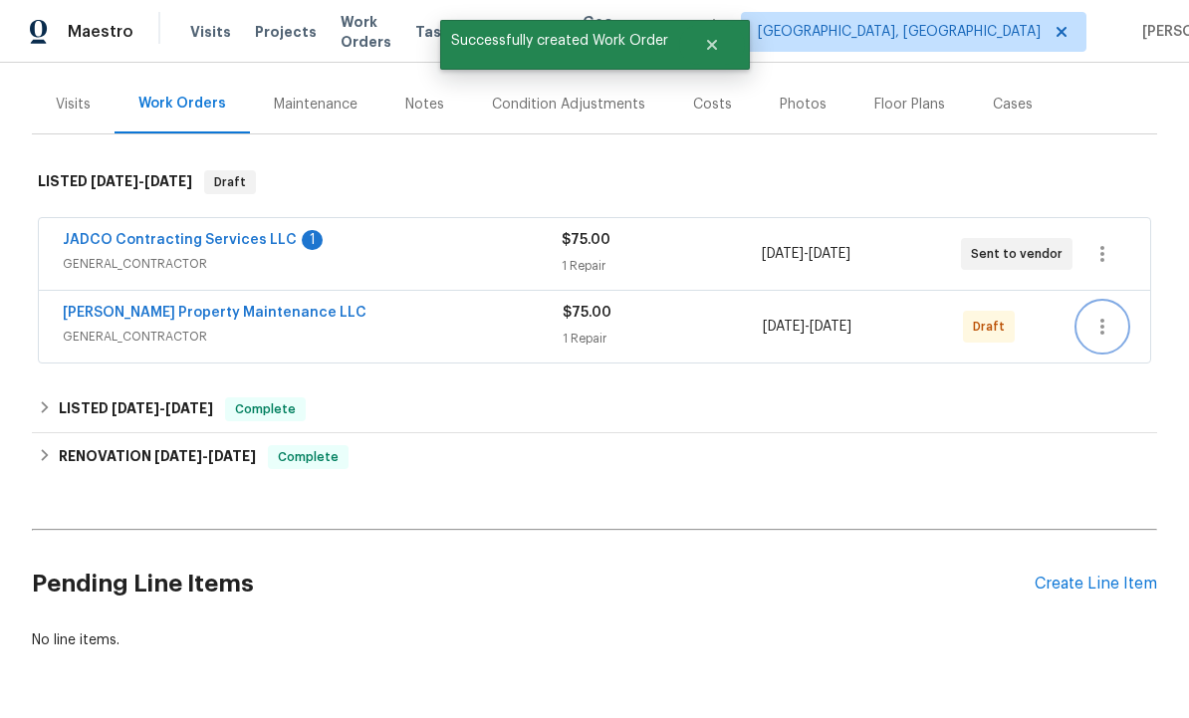
click at [1113, 315] on icon "button" at bounding box center [1103, 327] width 24 height 24
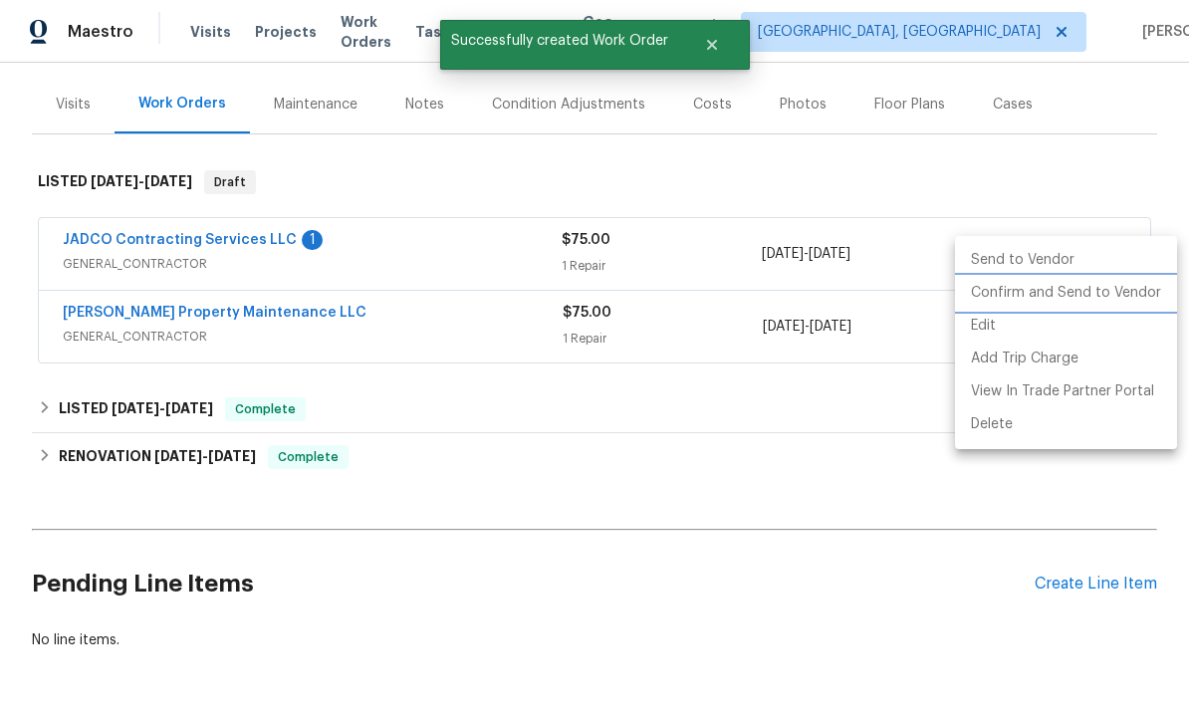
click at [1047, 289] on li "Confirm and Send to Vendor" at bounding box center [1066, 293] width 222 height 33
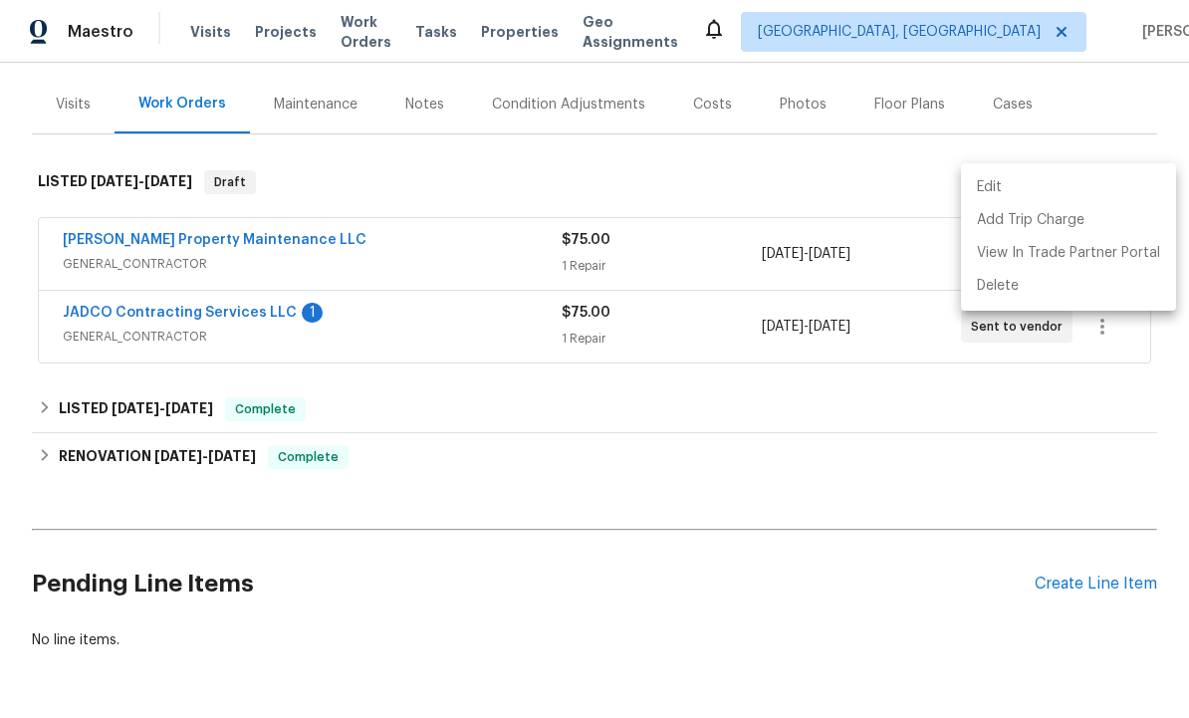
click at [265, 247] on div at bounding box center [594, 359] width 1189 height 718
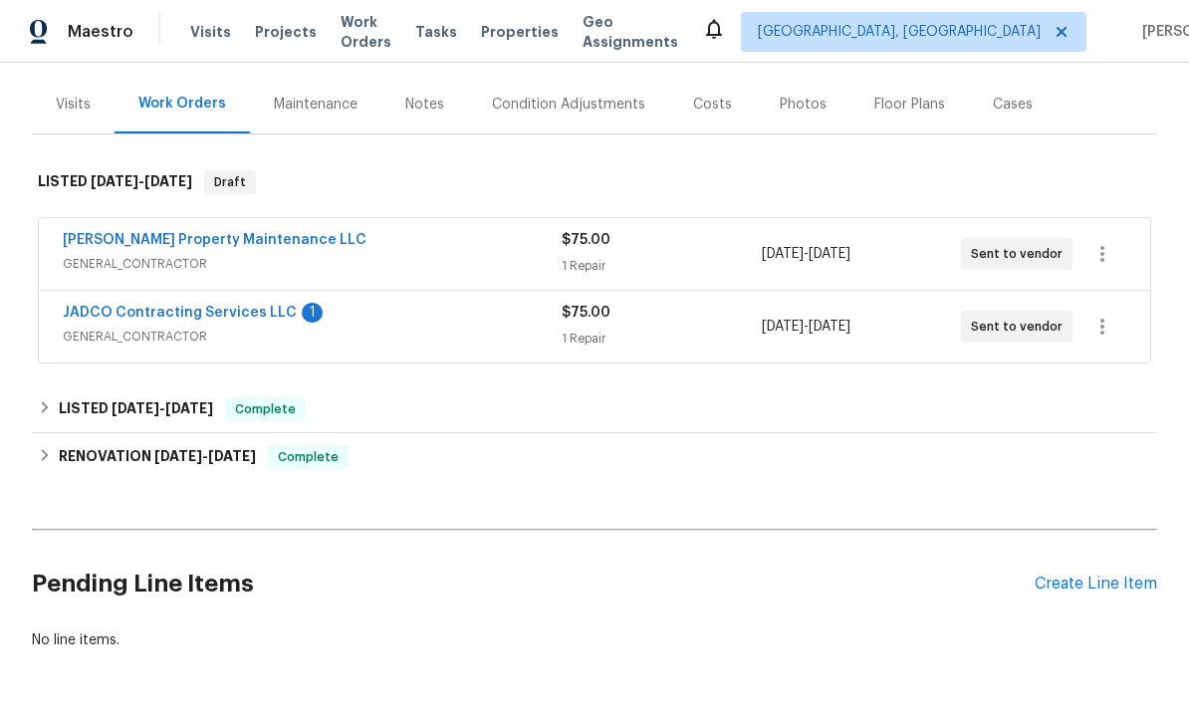
click at [217, 291] on div "JADCO Contracting Services LLC 1 GENERAL_CONTRACTOR $75.00 1 Repair [DATE] - [D…" at bounding box center [595, 327] width 1112 height 72
click at [221, 306] on link "JADCO Contracting Services LLC" at bounding box center [180, 313] width 234 height 14
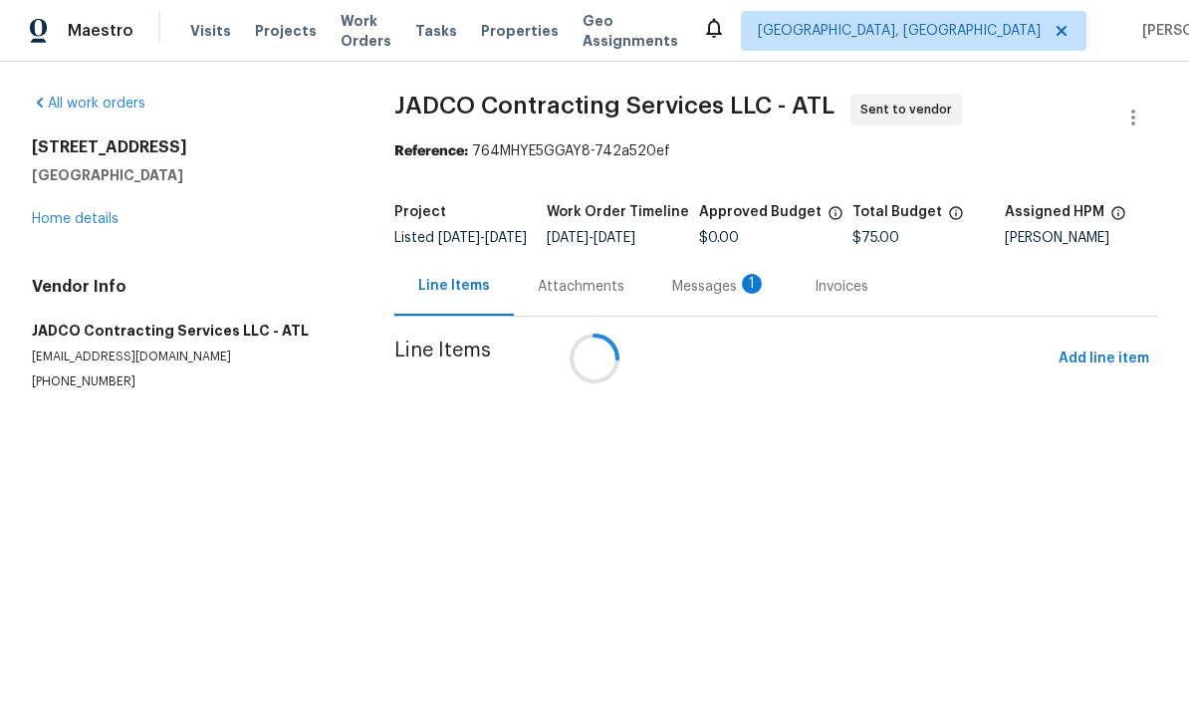
scroll to position [1, 0]
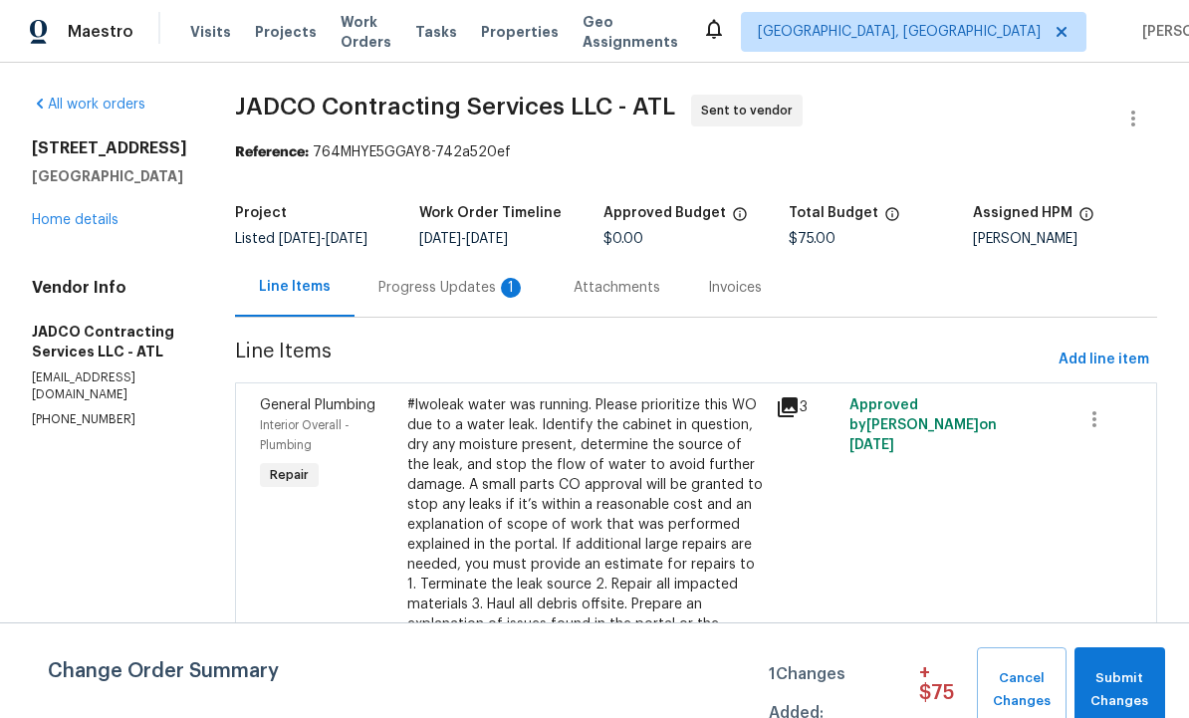
click at [490, 295] on div "Progress Updates 1" at bounding box center [451, 288] width 147 height 20
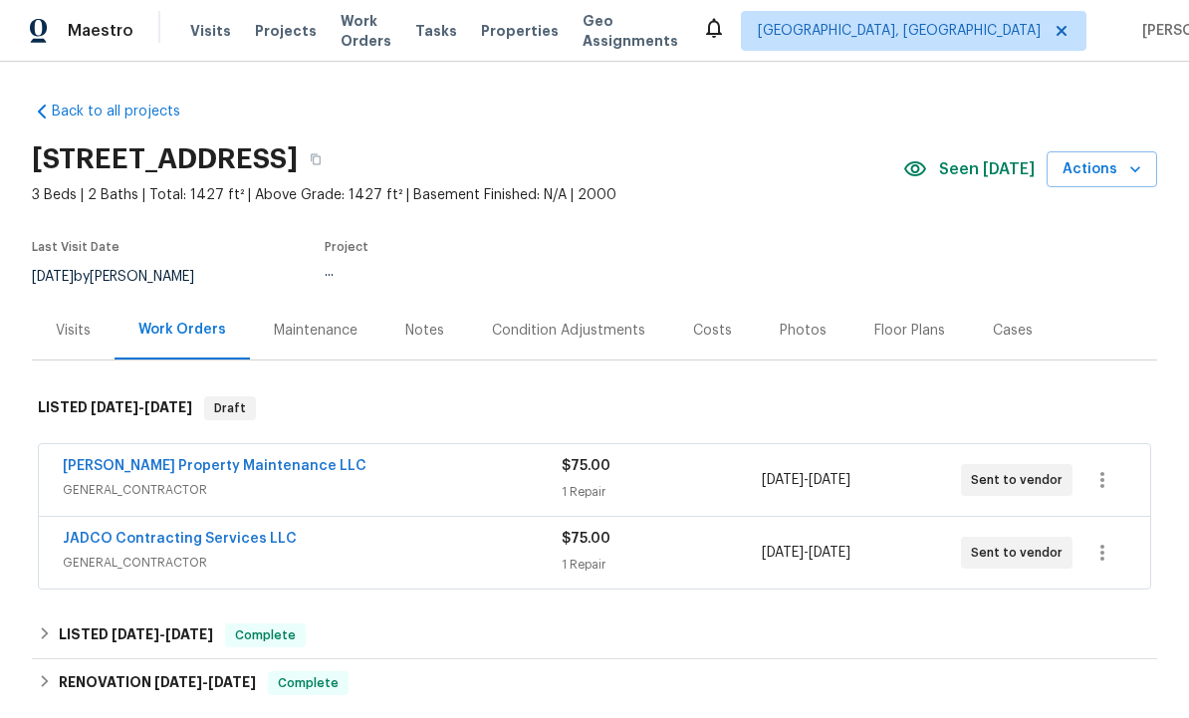
scroll to position [1, 0]
click at [244, 464] on link "[PERSON_NAME] Property Maintenance LLC" at bounding box center [215, 467] width 304 height 14
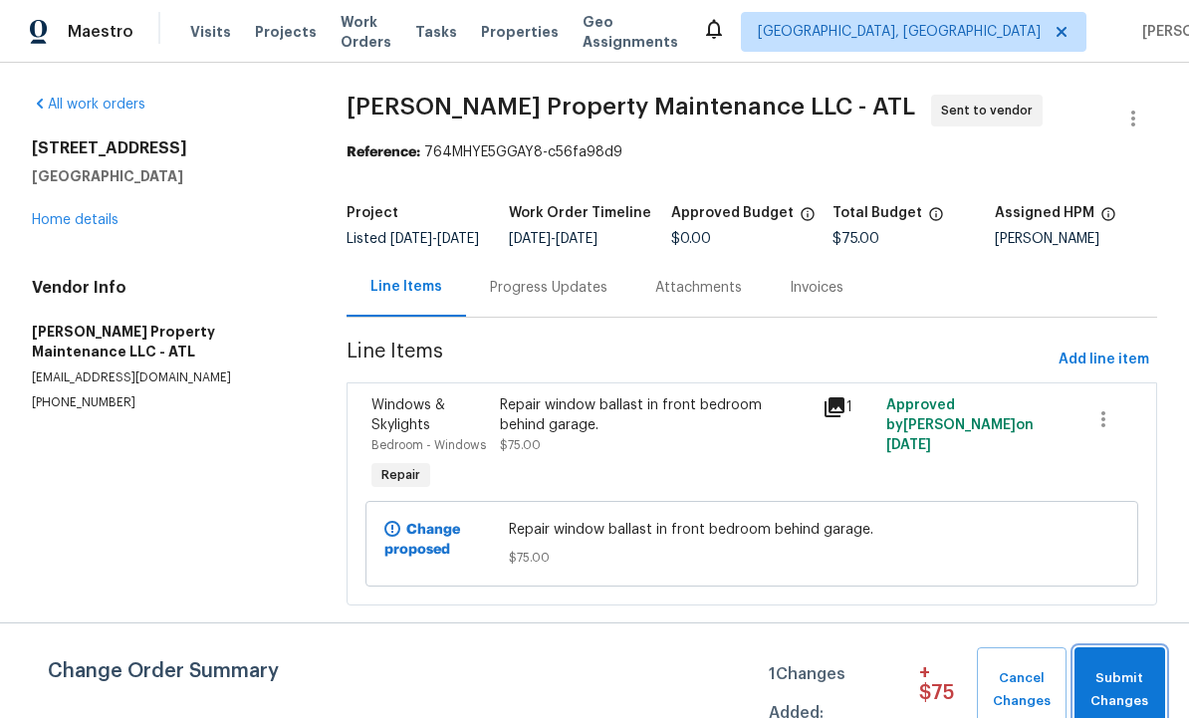
click at [1121, 679] on span "Submit Changes" at bounding box center [1120, 690] width 71 height 46
